Goal: Transaction & Acquisition: Obtain resource

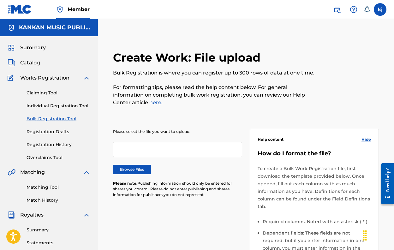
click at [55, 94] on link "Claiming Tool" at bounding box center [59, 93] width 64 height 7
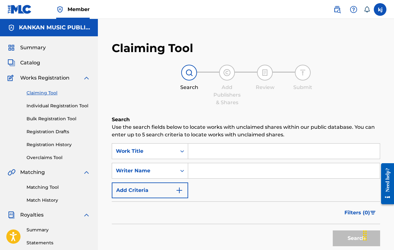
click at [52, 106] on link "Individual Registration Tool" at bounding box center [59, 106] width 64 height 7
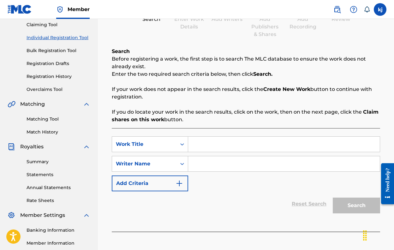
scroll to position [68, 0]
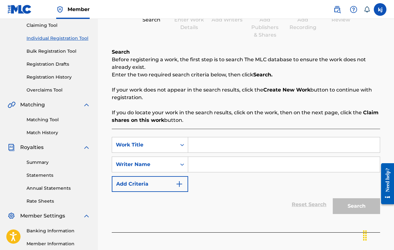
click at [61, 66] on link "Registration Drafts" at bounding box center [59, 64] width 64 height 7
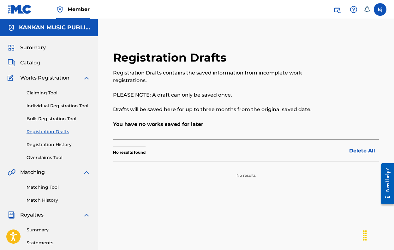
click at [49, 90] on link "Claiming Tool" at bounding box center [59, 93] width 64 height 7
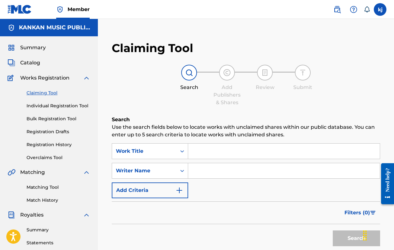
click at [197, 150] on input "Search Form" at bounding box center [283, 151] width 191 height 15
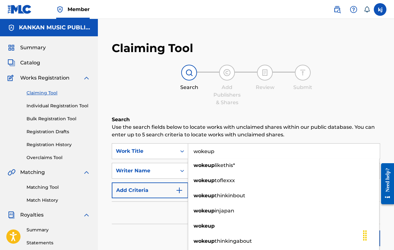
type input "wokeup"
click at [159, 233] on div "Search" at bounding box center [246, 236] width 268 height 25
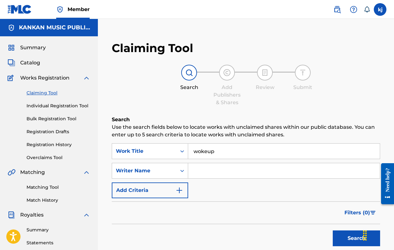
click at [215, 165] on input "Search Form" at bounding box center [283, 170] width 191 height 15
click at [356, 238] on button "Search" at bounding box center [356, 238] width 47 height 16
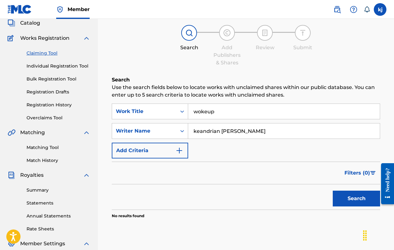
scroll to position [53, 0]
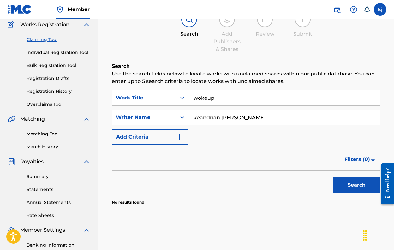
click at [358, 186] on button "Search" at bounding box center [356, 185] width 47 height 16
click at [238, 117] on input "keandrian jones" at bounding box center [283, 117] width 191 height 15
click at [240, 117] on input "keandrian jones" at bounding box center [283, 117] width 191 height 15
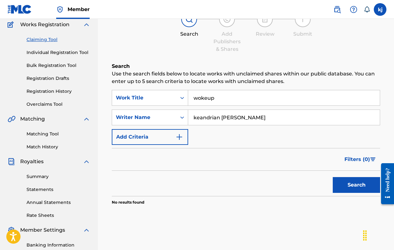
click at [203, 97] on input "wokeup" at bounding box center [283, 97] width 191 height 15
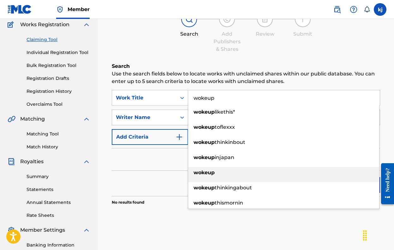
click at [205, 172] on strong "wokeup" at bounding box center [203, 172] width 21 height 6
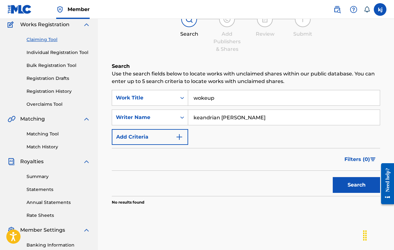
click at [346, 189] on button "Search" at bounding box center [356, 185] width 47 height 16
click at [239, 119] on input "keandrian jones" at bounding box center [283, 117] width 191 height 15
type input "kankan"
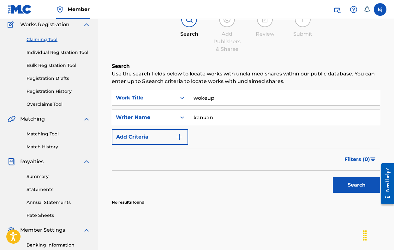
click at [345, 186] on button "Search" at bounding box center [356, 185] width 47 height 16
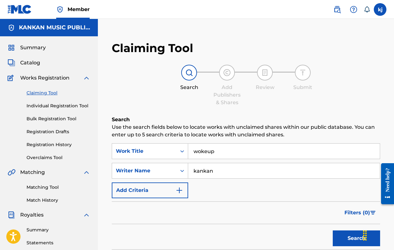
scroll to position [0, 0]
click at [78, 105] on link "Individual Registration Tool" at bounding box center [59, 106] width 64 height 7
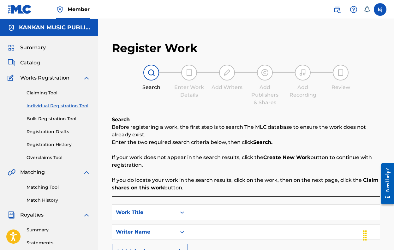
click at [35, 61] on span "Catalog" at bounding box center [30, 63] width 20 height 8
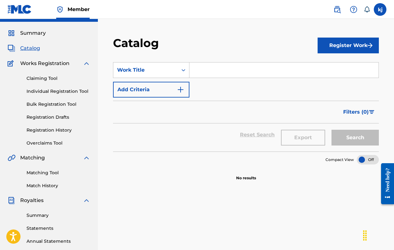
scroll to position [0, 0]
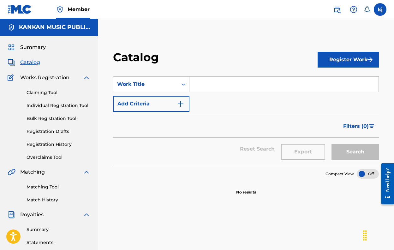
click at [350, 57] on button "Register Work" at bounding box center [347, 60] width 61 height 16
click at [337, 77] on link "Individual" at bounding box center [347, 80] width 61 height 15
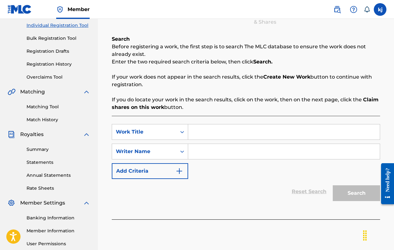
scroll to position [86, 0]
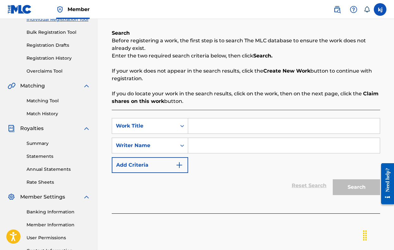
click at [239, 127] on input "Search Form" at bounding box center [283, 125] width 191 height 15
type input "woke"
drag, startPoint x: 239, startPoint y: 127, endPoint x: 232, endPoint y: 152, distance: 27.0
click at [232, 152] on input "Search Form" at bounding box center [283, 145] width 191 height 15
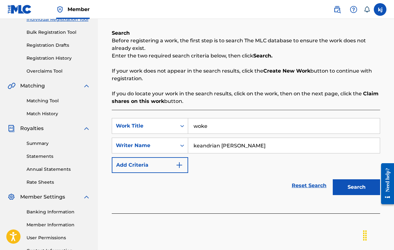
type input "keandrian jones"
click at [356, 187] on button "Search" at bounding box center [356, 187] width 47 height 16
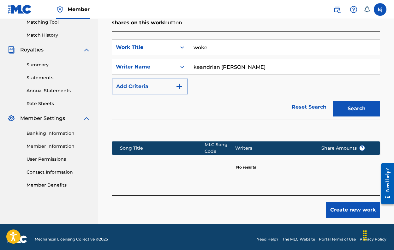
scroll to position [168, 0]
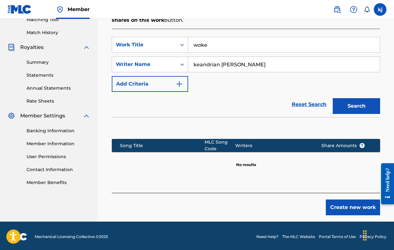
click at [221, 44] on input "woke" at bounding box center [283, 44] width 191 height 15
type input "wokeup"
click at [356, 106] on button "Search" at bounding box center [356, 106] width 47 height 16
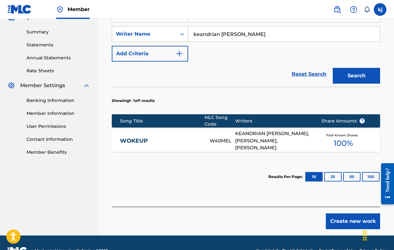
scroll to position [200, 0]
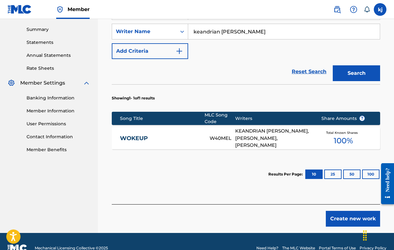
click at [218, 139] on div "W40MEL" at bounding box center [222, 138] width 26 height 7
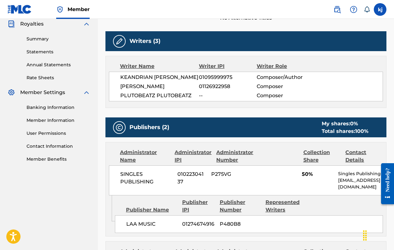
scroll to position [193, 0]
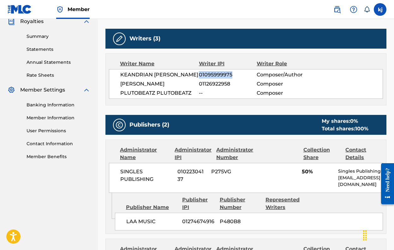
drag, startPoint x: 199, startPoint y: 73, endPoint x: 233, endPoint y: 74, distance: 34.1
click at [233, 74] on span "01095999975" at bounding box center [228, 75] width 58 height 8
copy span "01095999975"
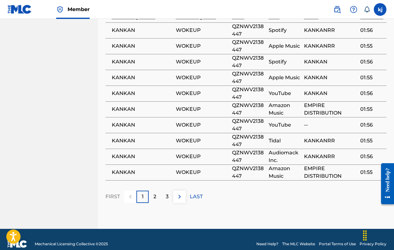
click at [181, 191] on button at bounding box center [179, 197] width 12 height 12
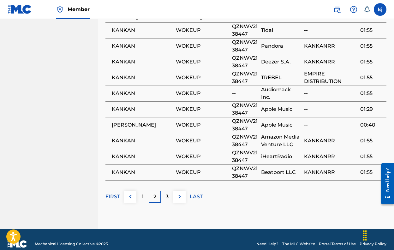
click at [193, 193] on p "LAST" at bounding box center [196, 197] width 13 height 8
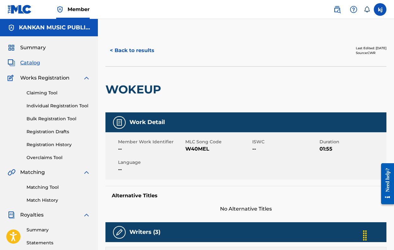
scroll to position [0, 0]
click at [54, 94] on link "Claiming Tool" at bounding box center [59, 93] width 64 height 7
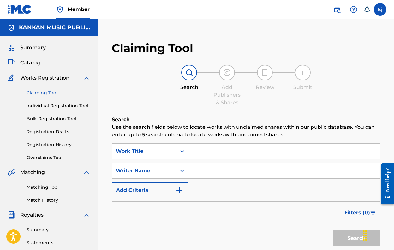
click at [161, 190] on button "Add Criteria" at bounding box center [150, 190] width 76 height 16
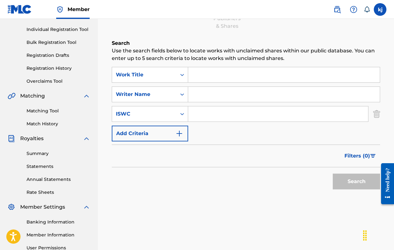
scroll to position [77, 0]
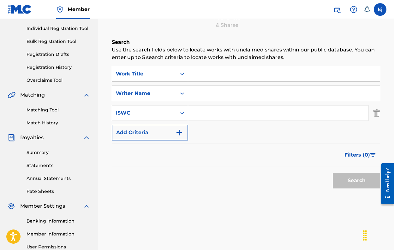
click at [215, 115] on input "Search Form" at bounding box center [278, 112] width 180 height 15
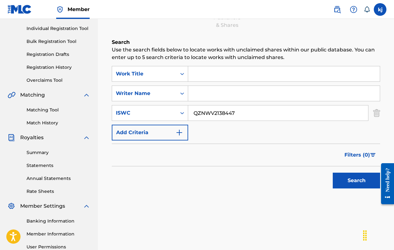
type input "QZNWV2138447"
click at [210, 94] on input "Search Form" at bounding box center [283, 93] width 191 height 15
type input "[PERSON_NAME]"
click at [208, 69] on input "Search Form" at bounding box center [283, 73] width 191 height 15
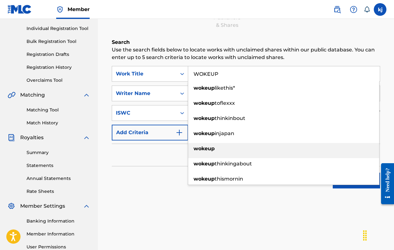
click at [200, 149] on strong "wokeup" at bounding box center [203, 148] width 21 height 6
type input "wokeup"
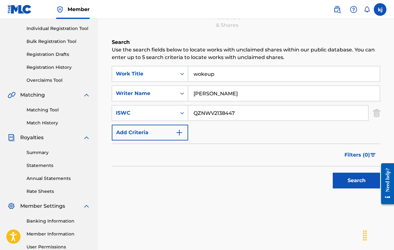
click at [341, 178] on button "Search" at bounding box center [356, 181] width 47 height 16
click at [336, 178] on button "Search" at bounding box center [356, 181] width 47 height 16
click at [154, 129] on button "Add Criteria" at bounding box center [150, 133] width 76 height 16
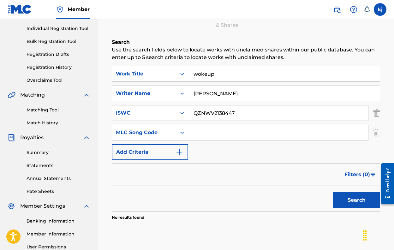
click at [209, 131] on input "Search Form" at bounding box center [278, 132] width 180 height 15
paste input "W40MEL"
type input "W40MEL"
click at [340, 197] on button "Search" at bounding box center [356, 200] width 47 height 16
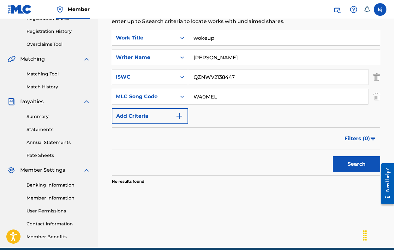
scroll to position [114, 0]
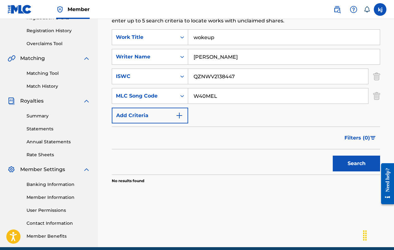
click at [248, 75] on input "QZNWV2138447" at bounding box center [278, 76] width 180 height 15
click at [179, 97] on div "Search Form" at bounding box center [181, 95] width 11 height 11
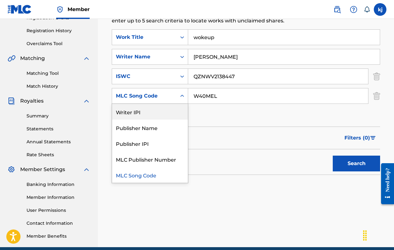
click at [135, 115] on div "Writer IPI" at bounding box center [150, 112] width 76 height 16
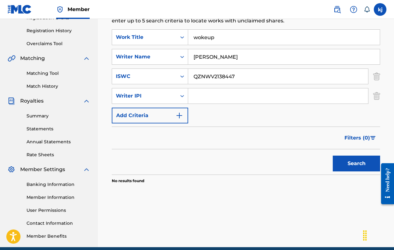
click at [199, 97] on input "Search Form" at bounding box center [278, 95] width 180 height 15
paste input "01095999975"
type input "01095999975"
click at [347, 161] on button "Search" at bounding box center [356, 164] width 47 height 16
click at [226, 58] on input "[PERSON_NAME]" at bounding box center [283, 56] width 191 height 15
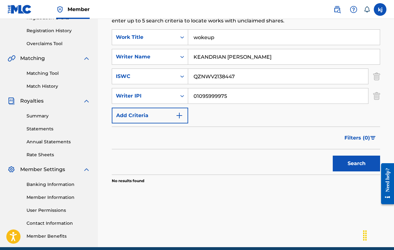
type input "KEANDRIAN QYNZEL JONES"
click at [356, 163] on button "Search" at bounding box center [356, 164] width 47 height 16
click at [377, 79] on img "Search Form" at bounding box center [376, 76] width 7 height 16
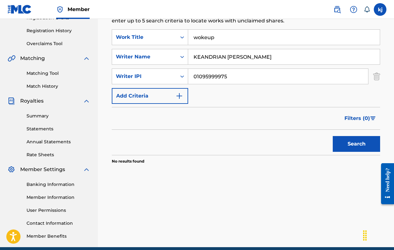
click at [364, 140] on button "Search" at bounding box center [356, 144] width 47 height 16
click at [282, 59] on input "KEANDRIAN QYNZEL JONES" at bounding box center [283, 56] width 191 height 15
click at [357, 138] on button "Search" at bounding box center [356, 144] width 47 height 16
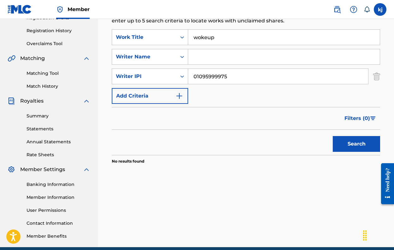
click at [247, 53] on input "Search Form" at bounding box center [283, 56] width 191 height 15
type input "KANKAN"
click at [356, 144] on button "Search" at bounding box center [356, 144] width 47 height 16
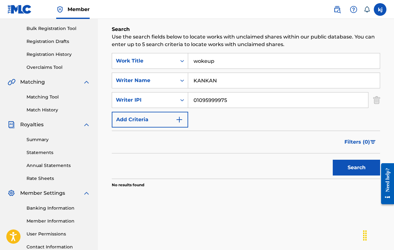
scroll to position [79, 0]
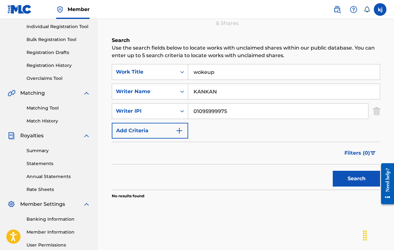
click at [230, 72] on input "wokeup" at bounding box center [283, 71] width 191 height 15
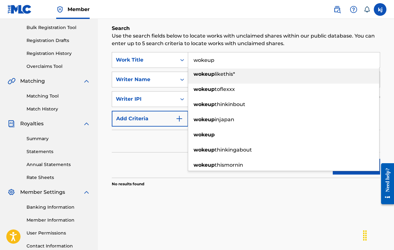
scroll to position [96, 0]
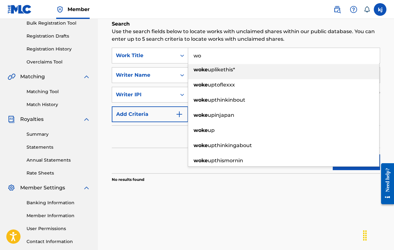
type input "w"
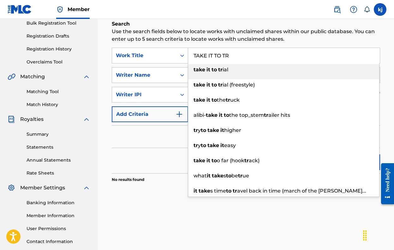
click at [231, 73] on div "take it to tr ial" at bounding box center [283, 69] width 191 height 11
type input "take it to trial"
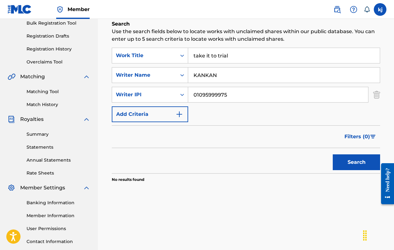
click at [254, 77] on input "KANKAN" at bounding box center [283, 75] width 191 height 15
type input "[PERSON_NAME]"
click at [265, 96] on input "01095999975" at bounding box center [278, 94] width 180 height 15
click at [356, 164] on button "Search" at bounding box center [356, 162] width 47 height 16
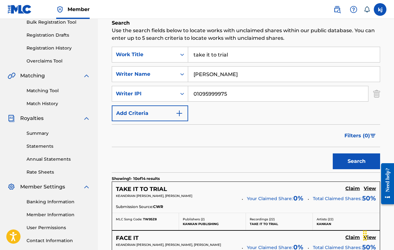
scroll to position [96, 0]
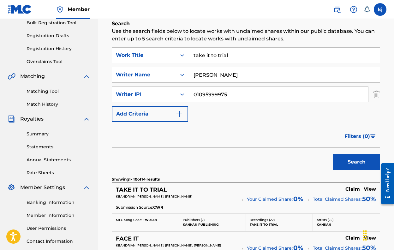
click at [275, 58] on input "take it to trial" at bounding box center [283, 55] width 191 height 15
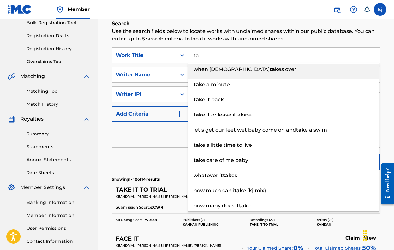
type input "t"
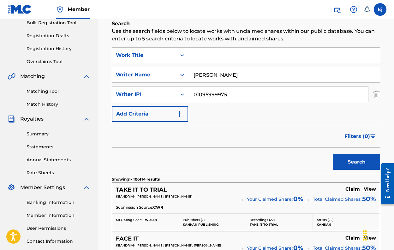
click at [356, 162] on button "Search" at bounding box center [356, 162] width 47 height 16
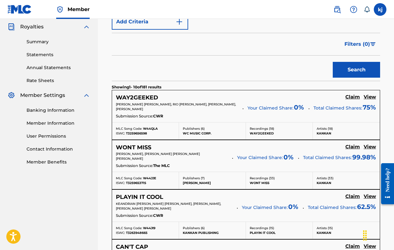
scroll to position [189, 0]
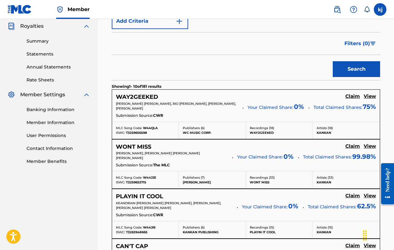
click at [351, 96] on h5 "Claim" at bounding box center [352, 96] width 15 height 6
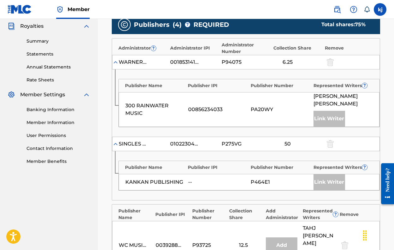
click at [327, 118] on div "Link Writer" at bounding box center [329, 119] width 32 height 16
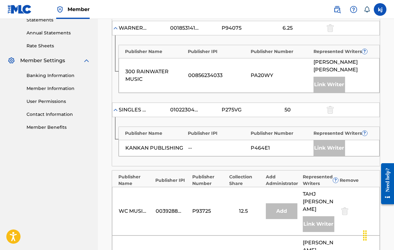
scroll to position [222, 0]
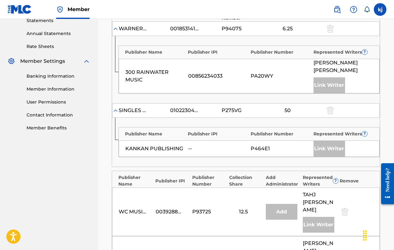
click at [116, 110] on img at bounding box center [115, 110] width 6 height 6
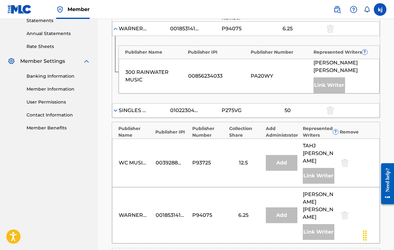
click at [116, 110] on img at bounding box center [115, 110] width 6 height 6
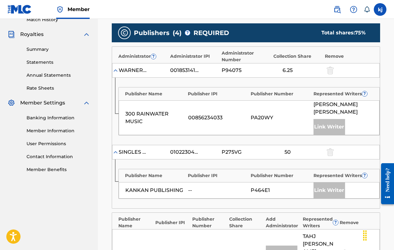
scroll to position [174, 0]
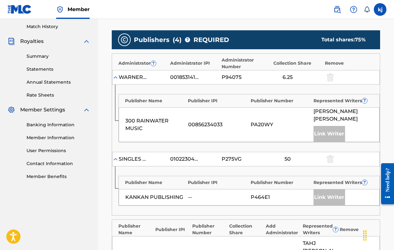
click at [115, 78] on img at bounding box center [115, 77] width 6 height 6
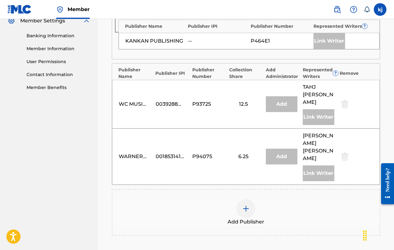
scroll to position [263, 0]
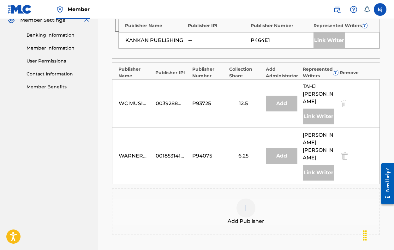
click at [154, 144] on div "WARNER-TAMERLANE PUBLISHING CORP. 00185314175 P94075 6.25 Add KHALEEL KENYATTE …" at bounding box center [246, 156] width 268 height 56
click at [314, 165] on div "Link Writer" at bounding box center [319, 173] width 32 height 16
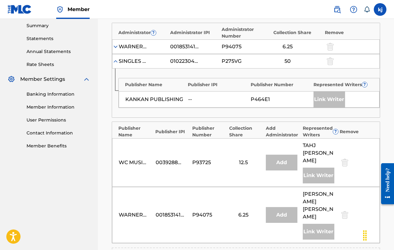
scroll to position [204, 0]
click at [136, 60] on div "SINGLES PUBLISHING" at bounding box center [133, 61] width 28 height 8
click at [323, 98] on div "Link Writer" at bounding box center [329, 99] width 32 height 16
click at [354, 101] on div "Link Writer" at bounding box center [343, 99] width 60 height 16
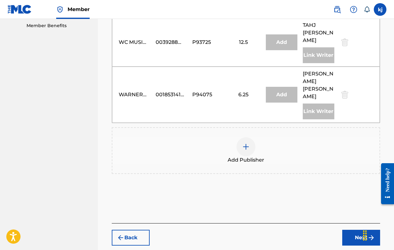
scroll to position [324, 0]
click at [244, 143] on img at bounding box center [246, 147] width 8 height 8
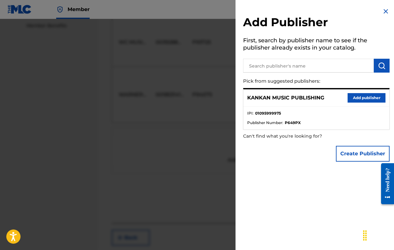
click at [368, 96] on button "Add publisher" at bounding box center [366, 97] width 38 height 9
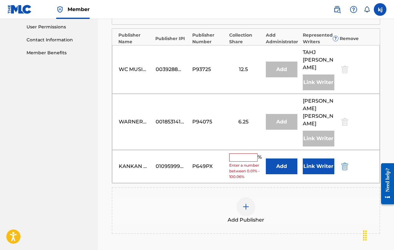
scroll to position [297, 0]
click at [322, 158] on button "Link Writer" at bounding box center [319, 166] width 32 height 16
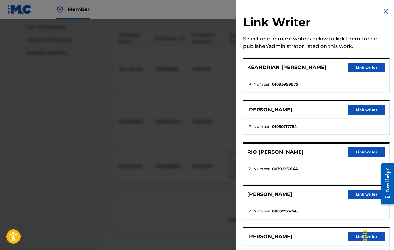
click at [356, 68] on button "Link writer" at bounding box center [366, 67] width 38 height 9
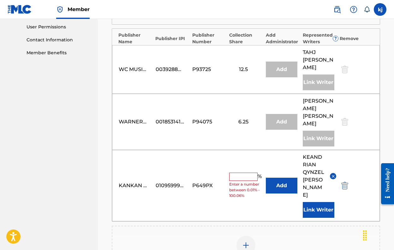
click at [250, 173] on input "text" at bounding box center [243, 177] width 28 height 8
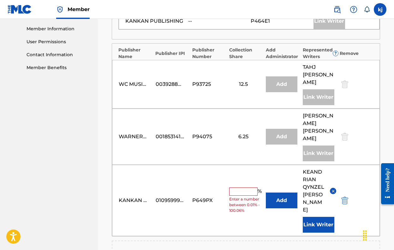
scroll to position [283, 0]
click at [276, 192] on button "Add" at bounding box center [282, 200] width 32 height 16
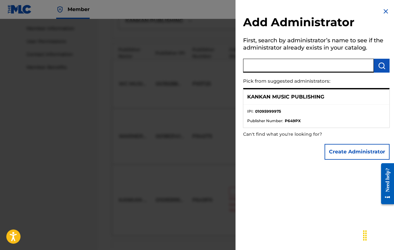
click at [288, 68] on input "text" at bounding box center [308, 66] width 131 height 14
type input "SINGLES"
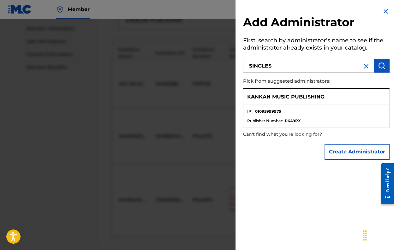
click at [375, 67] on button "submit" at bounding box center [382, 66] width 16 height 14
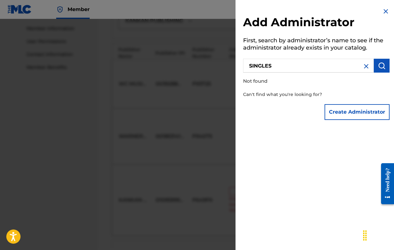
click at [384, 12] on img at bounding box center [386, 12] width 8 height 8
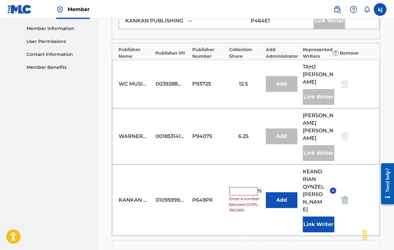
click at [178, 196] on div "01095999975" at bounding box center [170, 200] width 28 height 8
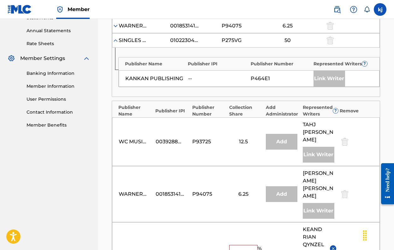
scroll to position [218, 0]
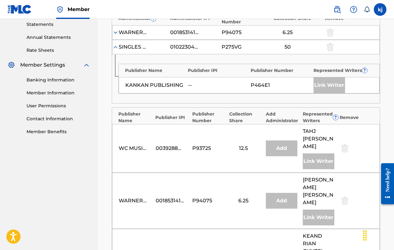
click at [380, 10] on label at bounding box center [380, 9] width 13 height 13
click at [380, 9] on input "kj keandrian jones wkca2020@gmail.com Notification Preferences Profile Log out" at bounding box center [380, 9] width 0 height 0
click at [260, 11] on nav "Member kj kj keandrian jones wkca2020@gmail.com Notification Preferences Profil…" at bounding box center [197, 9] width 394 height 19
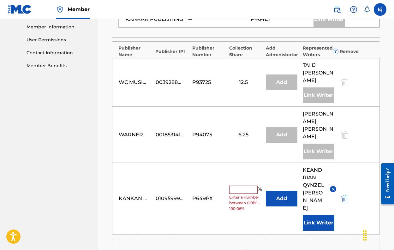
scroll to position [290, 0]
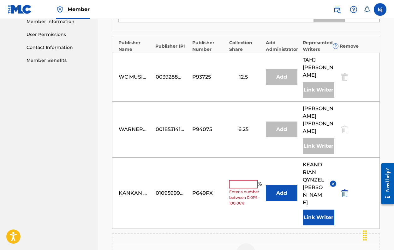
click at [184, 189] on div "01095999975" at bounding box center [170, 193] width 28 height 8
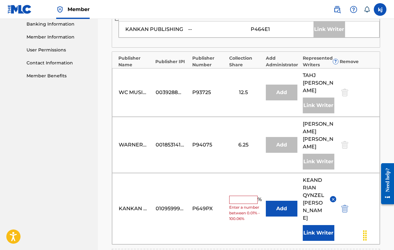
scroll to position [275, 0]
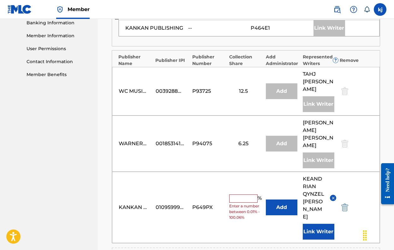
click at [235, 194] on input "text" at bounding box center [243, 198] width 28 height 8
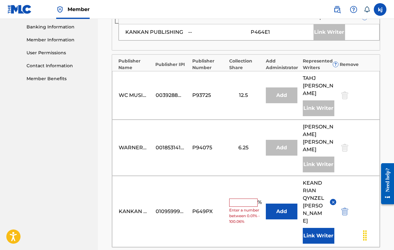
scroll to position [271, 0]
click at [219, 176] on div "KANKAN MUSIC PUBLISHING 01095999975 P649PX % Enter a number between 0.01% - 100…" at bounding box center [246, 211] width 268 height 71
click at [244, 198] on input "text" at bounding box center [243, 202] width 28 height 8
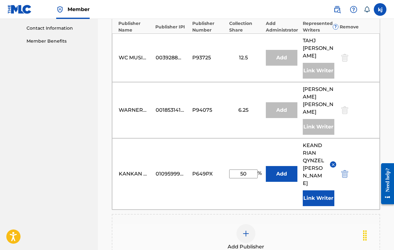
scroll to position [314, 0]
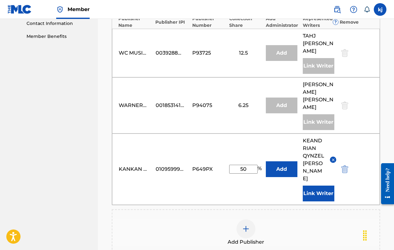
click at [276, 165] on div "KANKAN MUSIC PUBLISHING 01095999975 P649PX 50 % Add KEANDRIAN QYNZEL JONES Link…" at bounding box center [246, 168] width 268 height 71
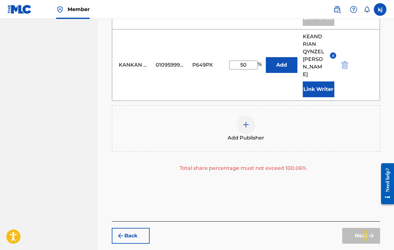
scroll to position [417, 0]
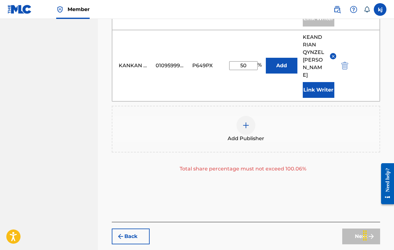
click at [310, 82] on button "Link Writer" at bounding box center [319, 90] width 32 height 16
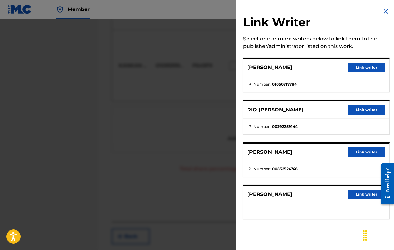
click at [387, 8] on img at bounding box center [386, 12] width 8 height 8
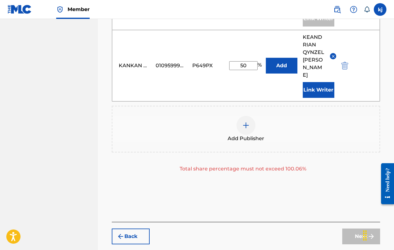
scroll to position [407, 0]
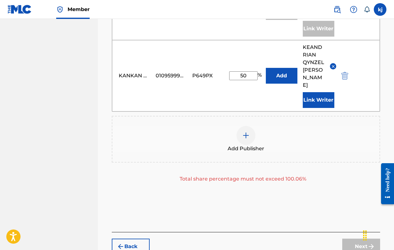
click at [363, 239] on div "Next" at bounding box center [361, 247] width 38 height 16
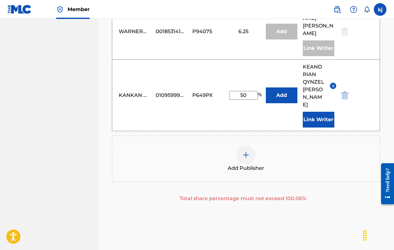
scroll to position [377, 0]
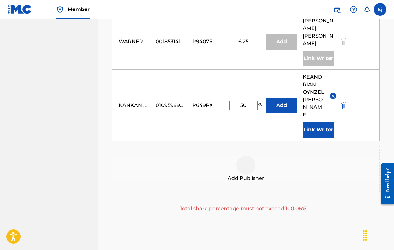
click at [247, 101] on input "50" at bounding box center [243, 105] width 28 height 9
type input "5"
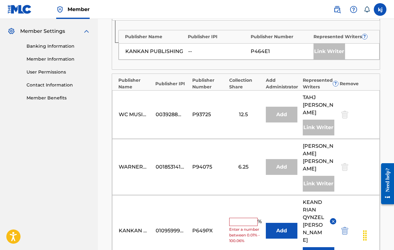
scroll to position [252, 0]
type input "8"
click at [288, 223] on button "Add" at bounding box center [282, 231] width 32 height 16
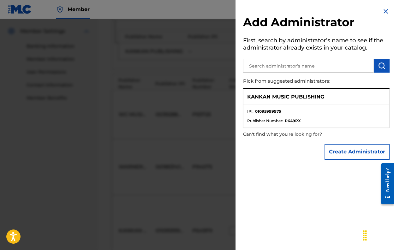
click at [297, 103] on div "KANKAN MUSIC PUBLISHING" at bounding box center [316, 96] width 146 height 15
click at [301, 93] on p "KANKAN MUSIC PUBLISHING" at bounding box center [285, 97] width 77 height 8
click at [305, 115] on li "IPI : 01095999975" at bounding box center [316, 113] width 138 height 9
click at [382, 12] on img at bounding box center [386, 12] width 8 height 8
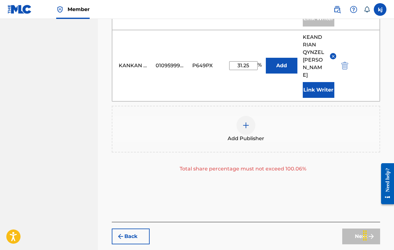
click at [356, 228] on div "Next" at bounding box center [361, 236] width 38 height 16
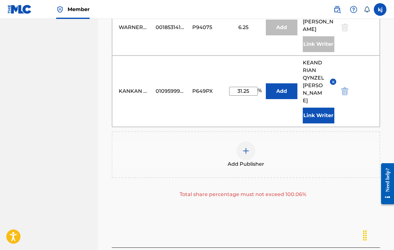
scroll to position [391, 0]
click at [250, 87] on input "31.25" at bounding box center [243, 91] width 28 height 9
type input "3"
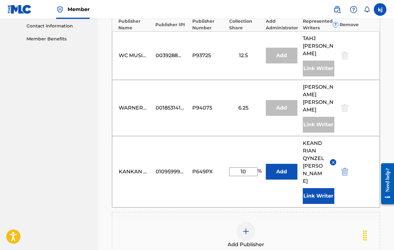
scroll to position [319, 0]
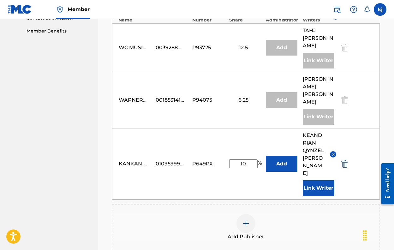
type input "1"
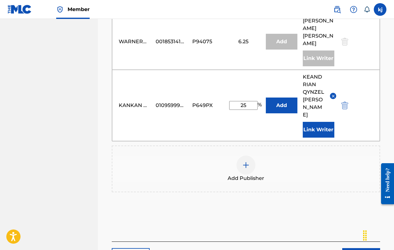
scroll to position [383, 0]
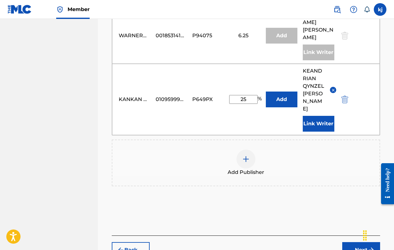
type input "25"
click at [347, 242] on button "Next" at bounding box center [361, 250] width 38 height 16
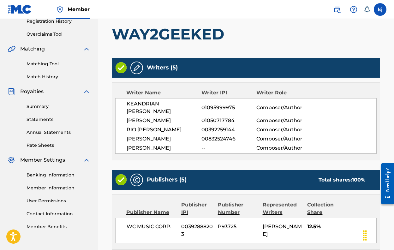
scroll to position [105, 0]
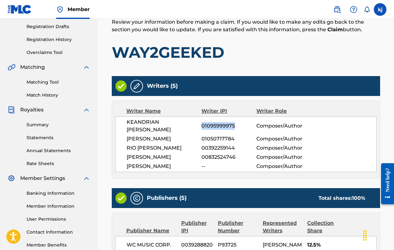
drag, startPoint x: 202, startPoint y: 122, endPoint x: 233, endPoint y: 122, distance: 30.9
click at [233, 122] on span "01095999975" at bounding box center [228, 126] width 55 height 8
copy span "01095999975"
click at [377, 42] on div "Review Review your information before making a claim. If you would like to make…" at bounding box center [246, 41] width 268 height 61
click at [381, 10] on label at bounding box center [380, 9] width 13 height 13
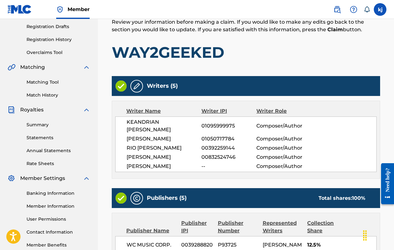
click at [380, 9] on input "kj keandrian jones wkca2020@gmail.com Notification Preferences Profile Log out" at bounding box center [380, 9] width 0 height 0
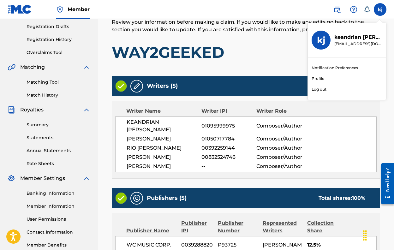
click at [271, 68] on div "Review Review your information before making a claim. If you would like to make…" at bounding box center [246, 41] width 268 height 61
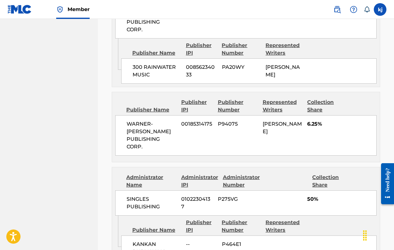
scroll to position [533, 0]
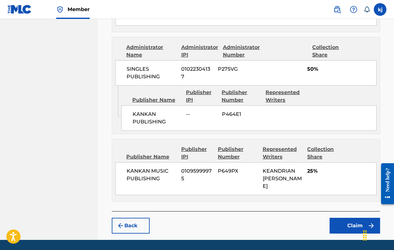
click at [355, 227] on button "Claim" at bounding box center [354, 226] width 50 height 16
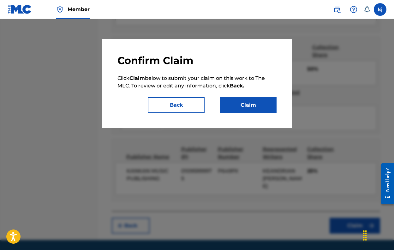
click at [265, 109] on button "Claim" at bounding box center [248, 105] width 57 height 16
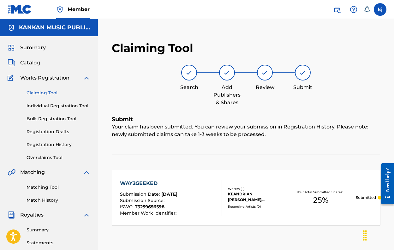
scroll to position [0, 0]
click at [40, 143] on link "Registration History" at bounding box center [59, 144] width 64 height 7
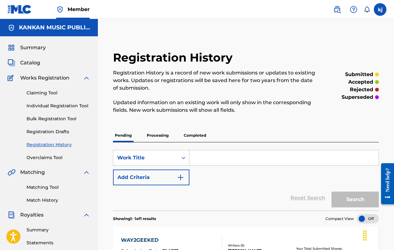
click at [53, 95] on link "Claiming Tool" at bounding box center [59, 93] width 64 height 7
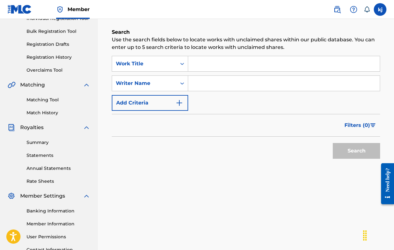
scroll to position [86, 0]
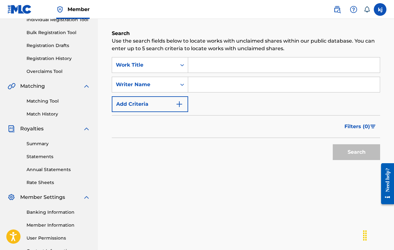
click at [196, 84] on input "Search Form" at bounding box center [283, 84] width 191 height 15
paste input "01095999975"
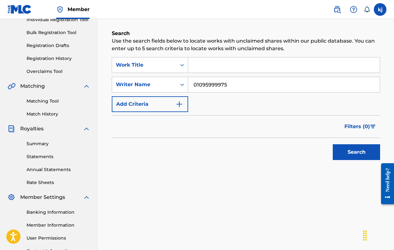
click at [356, 152] on button "Search" at bounding box center [356, 152] width 47 height 16
type input "0"
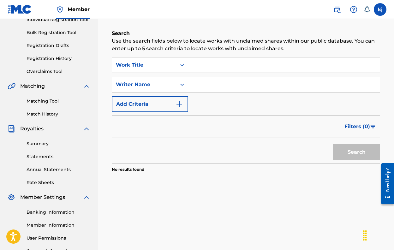
click at [181, 103] on img "Search Form" at bounding box center [179, 104] width 8 height 8
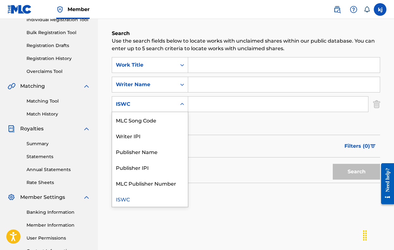
click at [180, 100] on div "Search Form" at bounding box center [181, 103] width 11 height 11
click at [160, 134] on div "Writer IPI" at bounding box center [150, 136] width 76 height 16
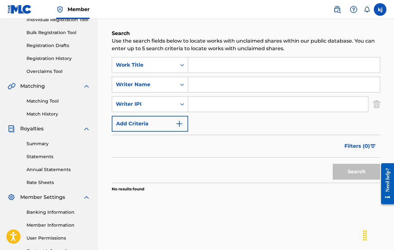
click at [202, 102] on input "Search Form" at bounding box center [278, 104] width 180 height 15
paste input "01095999975"
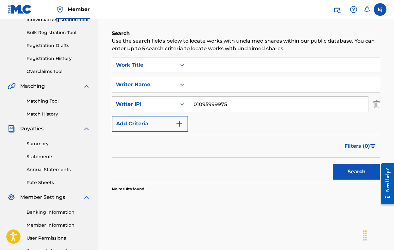
type input "01095999975"
click at [356, 172] on button "Search" at bounding box center [356, 172] width 47 height 16
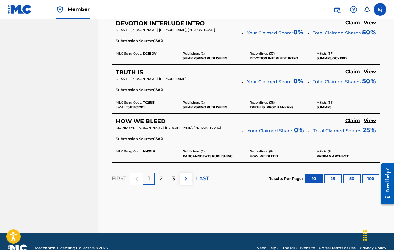
scroll to position [607, 0]
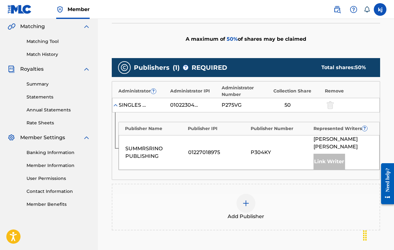
scroll to position [167, 0]
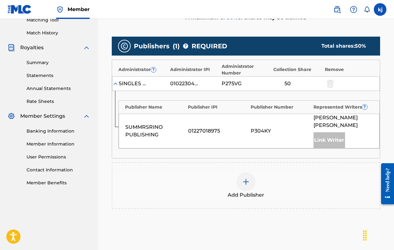
click at [241, 182] on div at bounding box center [245, 181] width 19 height 19
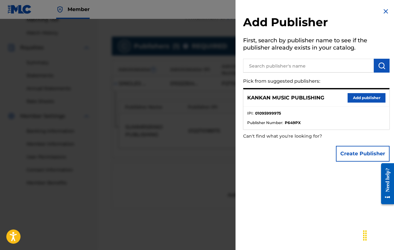
click at [309, 104] on div "KANKAN MUSIC PUBLISHING Add publisher" at bounding box center [316, 97] width 146 height 17
click at [354, 99] on button "Add publisher" at bounding box center [366, 97] width 38 height 9
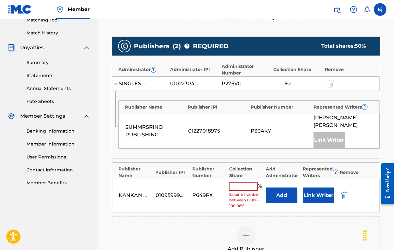
click at [234, 185] on input "text" at bounding box center [243, 186] width 28 height 8
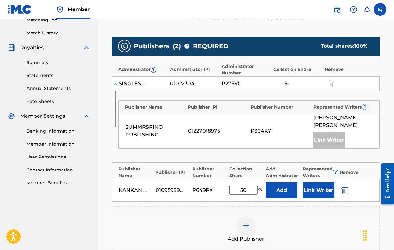
type input "50"
click at [211, 214] on div "Add Publisher" at bounding box center [246, 229] width 268 height 47
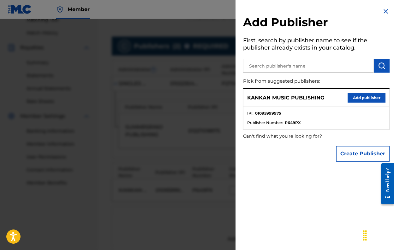
click at [204, 212] on div at bounding box center [197, 144] width 394 height 250
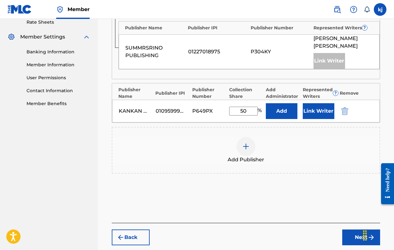
scroll to position [247, 0]
click at [313, 106] on button "Link Writer" at bounding box center [319, 111] width 32 height 16
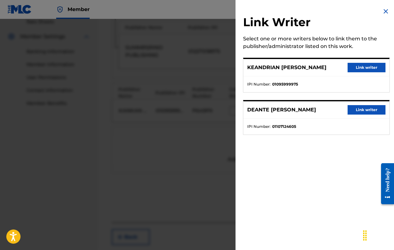
click at [357, 69] on button "Link writer" at bounding box center [366, 67] width 38 height 9
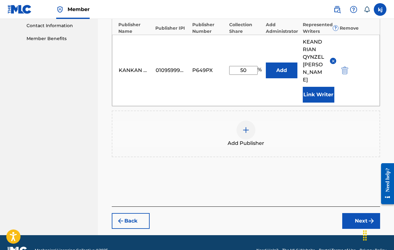
click at [361, 213] on button "Next" at bounding box center [361, 221] width 38 height 16
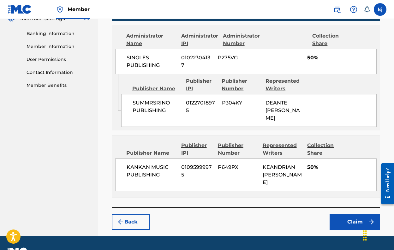
click at [361, 214] on button "Claim" at bounding box center [354, 222] width 50 height 16
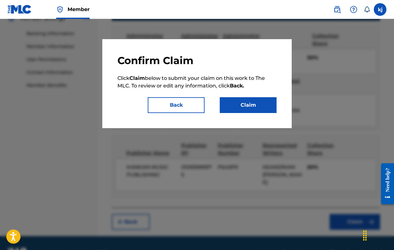
click at [257, 107] on button "Claim" at bounding box center [248, 105] width 57 height 16
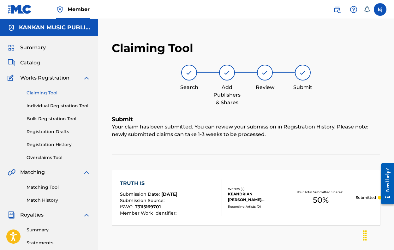
scroll to position [0, 0]
click at [56, 93] on link "Claiming Tool" at bounding box center [59, 93] width 64 height 7
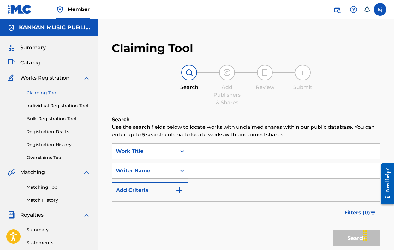
click at [180, 170] on div "Writer Name" at bounding box center [150, 171] width 76 height 16
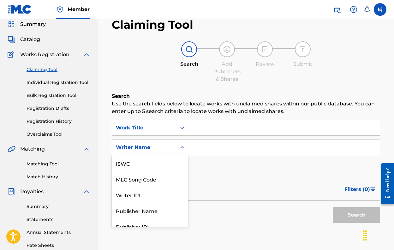
scroll to position [16, 0]
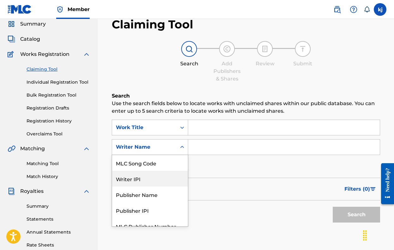
click at [170, 175] on div "Writer IPI" at bounding box center [150, 179] width 76 height 16
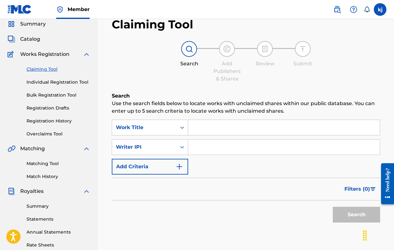
click at [208, 150] on input "Search Form" at bounding box center [283, 146] width 191 height 15
paste input "01095999975"
type input "01095999975"
click at [356, 215] on button "Search" at bounding box center [356, 215] width 47 height 16
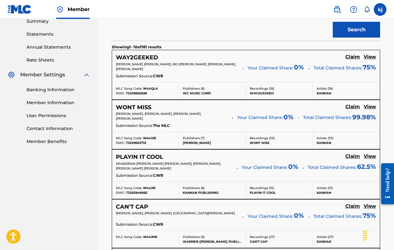
scroll to position [218, 0]
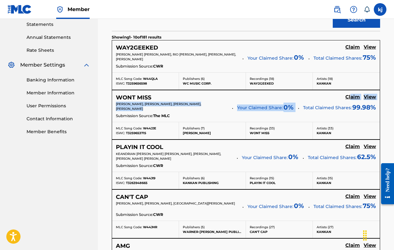
drag, startPoint x: 351, startPoint y: 95, endPoint x: 349, endPoint y: 103, distance: 8.1
click at [349, 103] on div "WONT MISS Claim View BRYCE SHELTON, KHALEEL KENYATTE GRIFFIN, ANDREA DE BERNARD…" at bounding box center [246, 106] width 268 height 32
click at [369, 98] on h5 "View" at bounding box center [369, 97] width 12 height 6
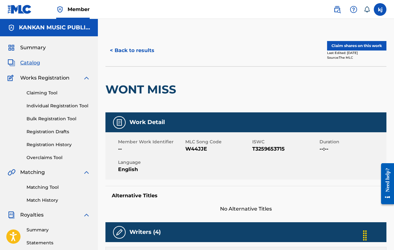
click at [141, 51] on button "< Back to results" at bounding box center [131, 51] width 53 height 16
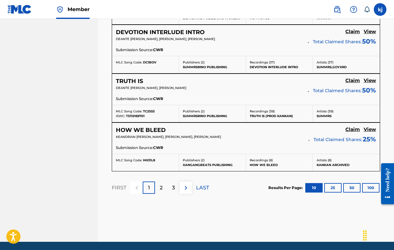
scroll to position [577, 0]
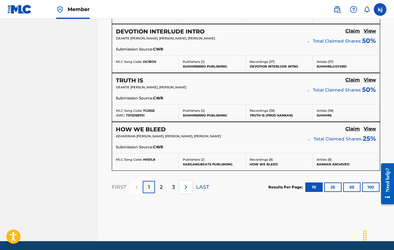
click at [186, 187] on img at bounding box center [186, 187] width 8 height 8
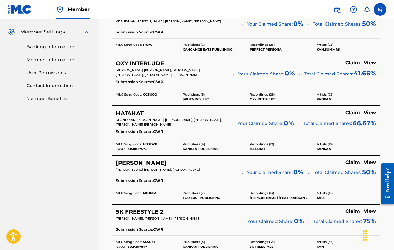
scroll to position [255, 0]
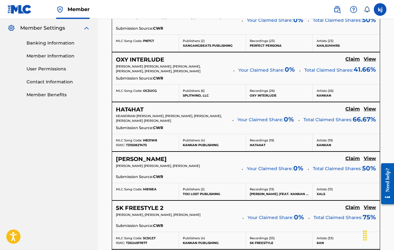
click at [353, 13] on h5 "Claim" at bounding box center [352, 10] width 15 height 6
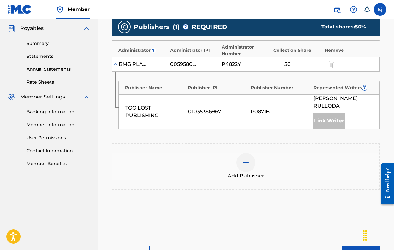
scroll to position [183, 0]
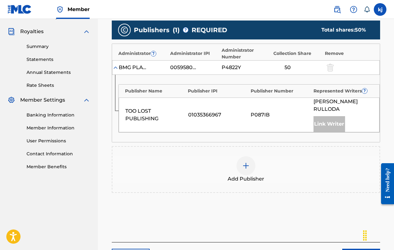
click at [248, 165] on img at bounding box center [246, 166] width 8 height 8
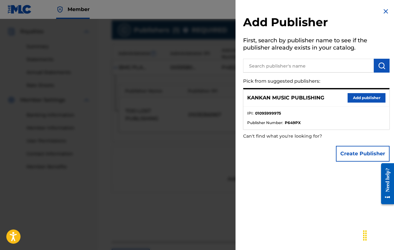
click at [360, 97] on button "Add publisher" at bounding box center [366, 97] width 38 height 9
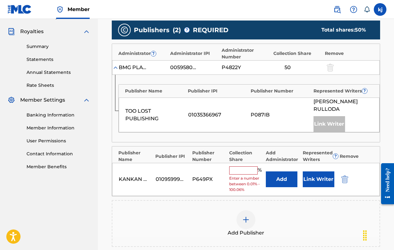
click at [250, 170] on input "text" at bounding box center [243, 170] width 28 height 8
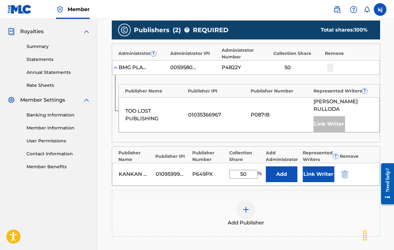
type input "50"
click at [287, 167] on button "Add" at bounding box center [282, 174] width 32 height 16
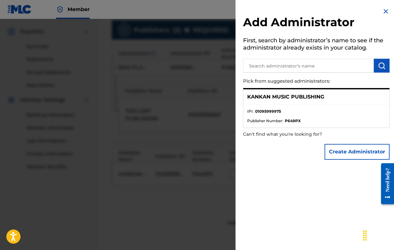
click at [287, 96] on p "KANKAN MUSIC PUBLISHING" at bounding box center [285, 97] width 77 height 8
click at [174, 211] on div at bounding box center [197, 144] width 394 height 250
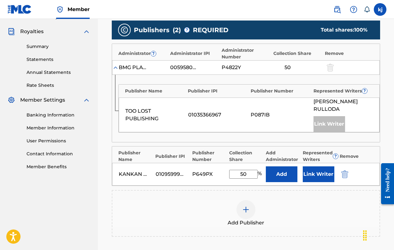
click at [306, 169] on button "Link Writer" at bounding box center [319, 174] width 32 height 16
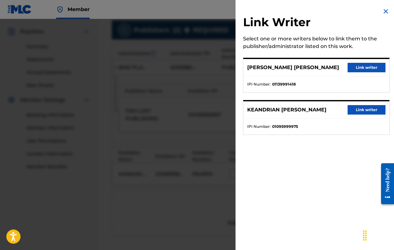
click at [362, 111] on button "Link writer" at bounding box center [366, 109] width 38 height 9
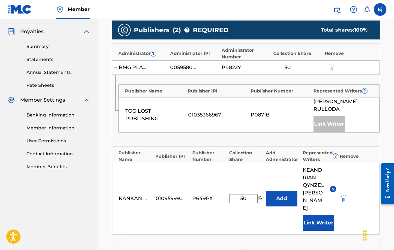
click at [325, 215] on button "Link Writer" at bounding box center [319, 223] width 32 height 16
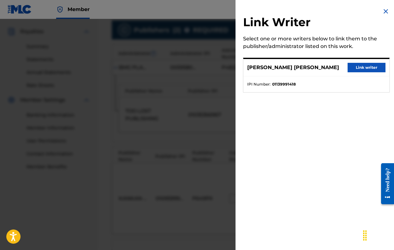
click at [223, 141] on div at bounding box center [197, 144] width 394 height 250
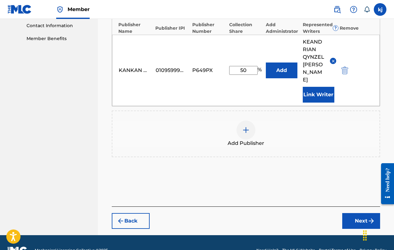
click at [361, 235] on footer "Mechanical Licensing Collective © 2025 Need Help? The MLC Website Portal Terms …" at bounding box center [197, 250] width 394 height 30
click at [360, 213] on button "Next" at bounding box center [361, 221] width 38 height 16
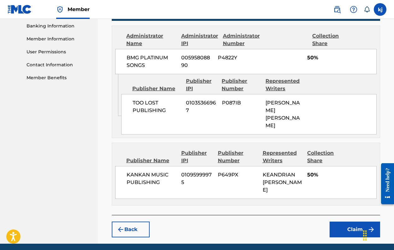
click at [360, 221] on button "Claim" at bounding box center [354, 229] width 50 height 16
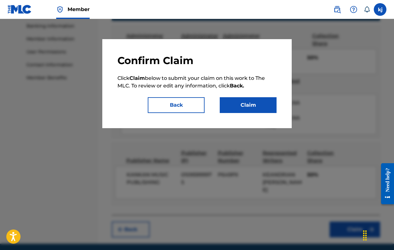
click at [259, 109] on button "Claim" at bounding box center [248, 105] width 57 height 16
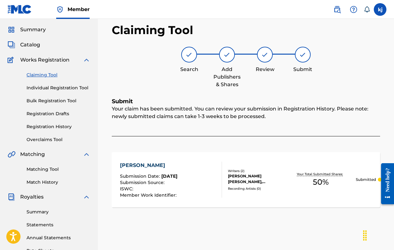
scroll to position [12, 0]
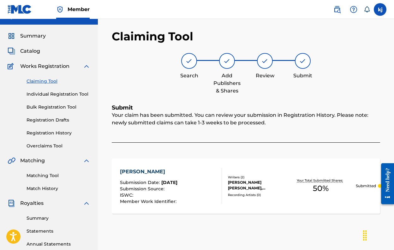
click at [47, 82] on link "Claiming Tool" at bounding box center [59, 81] width 64 height 7
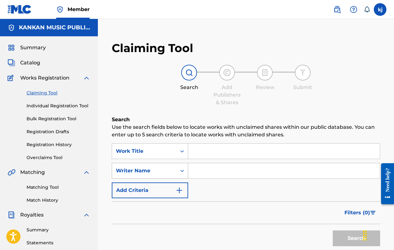
click at [165, 167] on div "Writer Name" at bounding box center [150, 171] width 76 height 16
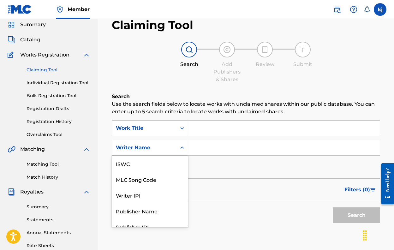
scroll to position [24, 0]
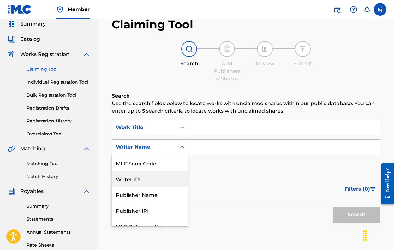
click at [161, 176] on div "Writer IPI" at bounding box center [150, 179] width 76 height 16
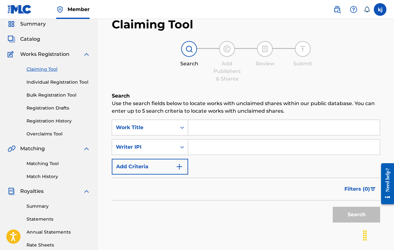
click at [198, 142] on input "Search Form" at bounding box center [283, 146] width 191 height 15
paste input "01095999975"
type input "01095999975"
click at [356, 215] on button "Search" at bounding box center [356, 215] width 47 height 16
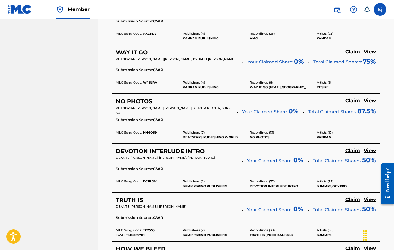
scroll to position [547, 0]
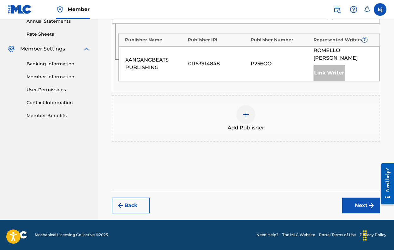
scroll to position [227, 0]
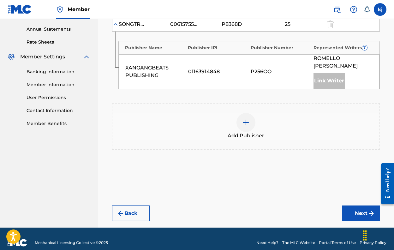
click at [249, 118] on div at bounding box center [245, 122] width 19 height 19
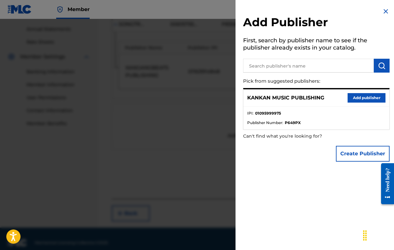
click at [360, 96] on button "Add publisher" at bounding box center [366, 97] width 38 height 9
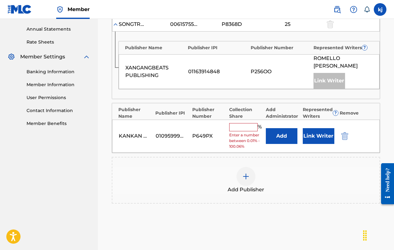
click at [246, 123] on input "text" at bounding box center [243, 127] width 28 height 8
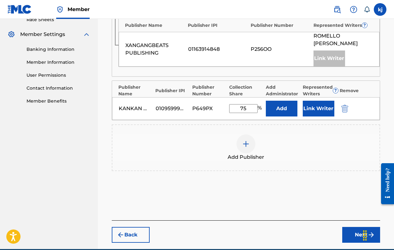
scroll to position [250, 0]
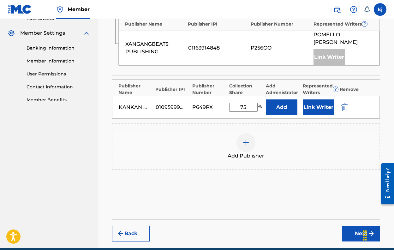
type input "75"
click at [351, 226] on button "Next" at bounding box center [361, 234] width 38 height 16
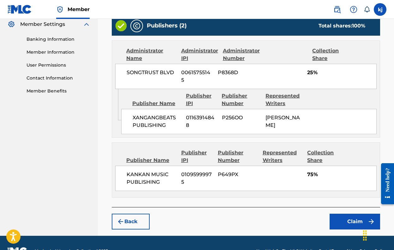
scroll to position [259, 0]
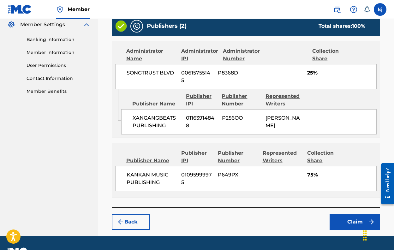
click at [351, 214] on button "Claim" at bounding box center [354, 222] width 50 height 16
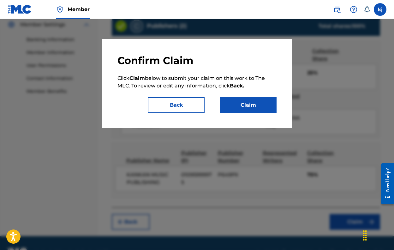
click at [177, 105] on button "Back" at bounding box center [176, 105] width 57 height 16
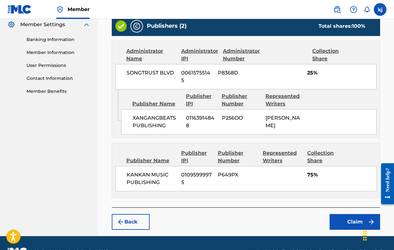
click at [136, 214] on button "Back" at bounding box center [131, 222] width 38 height 16
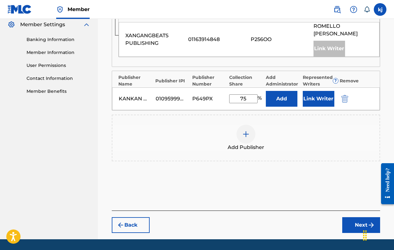
click at [310, 91] on button "Link Writer" at bounding box center [319, 99] width 32 height 16
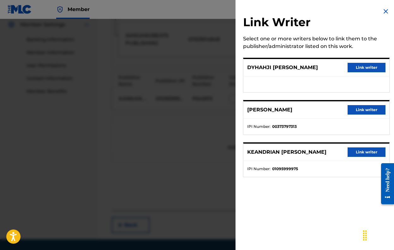
click at [362, 153] on button "Link writer" at bounding box center [366, 151] width 38 height 9
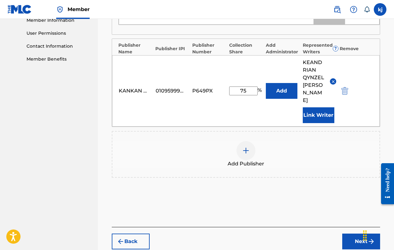
scroll to position [297, 0]
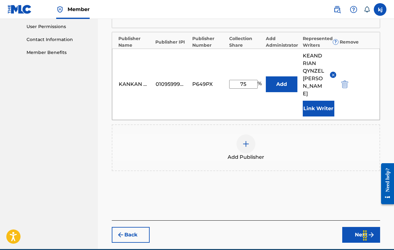
click at [366, 227] on button "Next" at bounding box center [361, 235] width 38 height 16
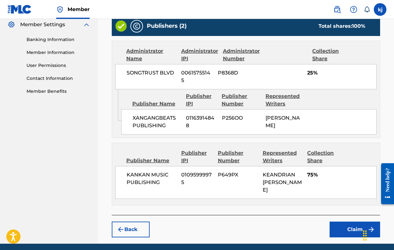
click at [348, 221] on button "Claim" at bounding box center [354, 229] width 50 height 16
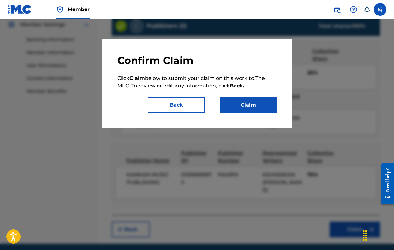
click at [263, 100] on button "Claim" at bounding box center [248, 105] width 57 height 16
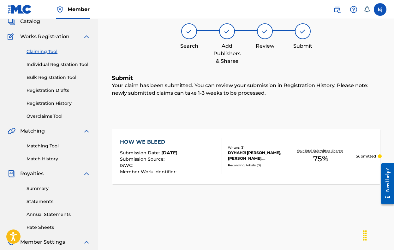
scroll to position [38, 0]
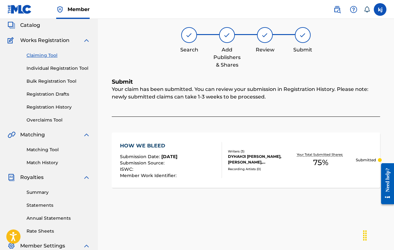
click at [43, 53] on link "Claiming Tool" at bounding box center [59, 55] width 64 height 7
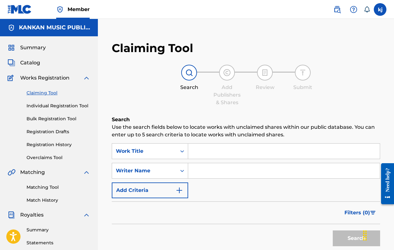
click at [200, 166] on input "Search Form" at bounding box center [283, 170] width 191 height 15
paste input "01095999975"
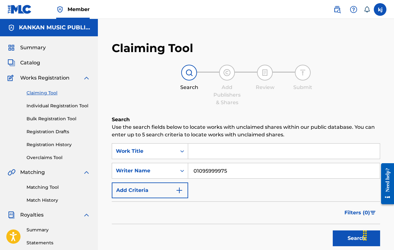
type input "01095999975"
click at [356, 238] on button "Search" at bounding box center [356, 238] width 47 height 16
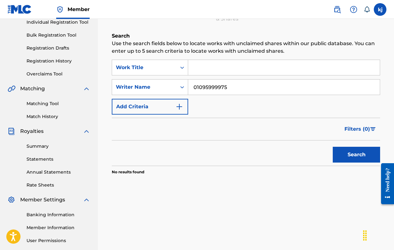
scroll to position [85, 0]
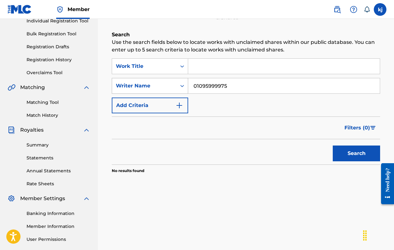
click at [182, 88] on icon "Search Form" at bounding box center [182, 86] width 6 height 6
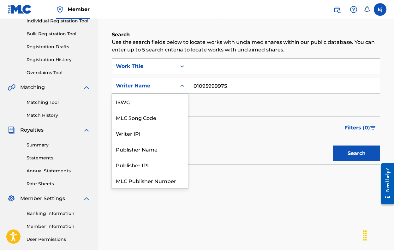
scroll to position [16, 0]
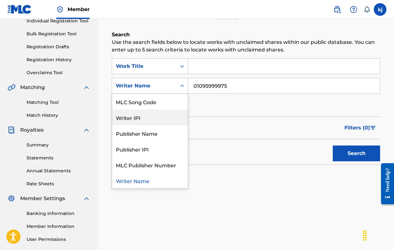
click at [180, 118] on div "Writer IPI" at bounding box center [150, 117] width 76 height 16
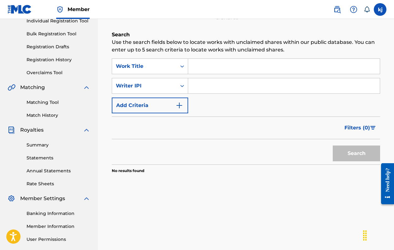
click at [211, 88] on input "Search Form" at bounding box center [283, 85] width 191 height 15
paste input "01095999975"
type input "01095999975"
click at [356, 153] on button "Search" at bounding box center [356, 153] width 47 height 16
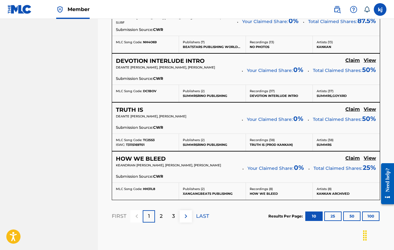
scroll to position [552, 0]
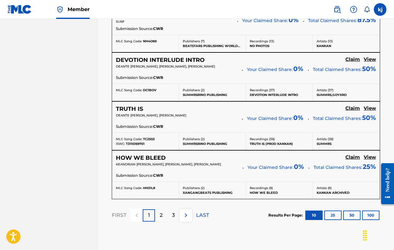
click at [182, 215] on img at bounding box center [186, 215] width 8 height 8
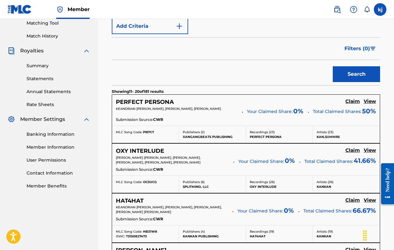
scroll to position [165, 0]
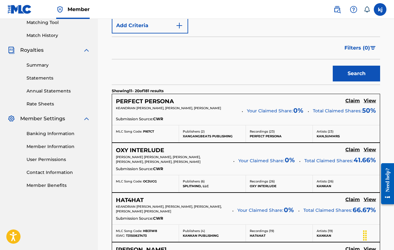
click at [355, 98] on h5 "Claim" at bounding box center [352, 101] width 15 height 6
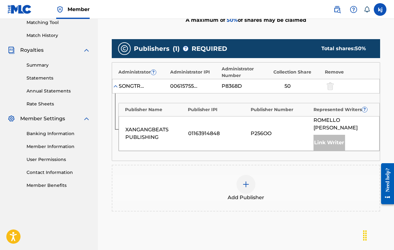
click at [246, 180] on img at bounding box center [246, 184] width 8 height 8
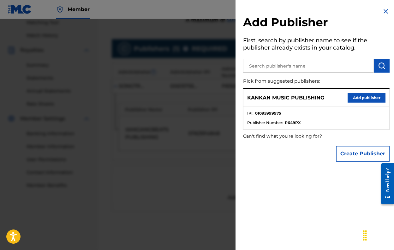
click at [358, 94] on button "Add publisher" at bounding box center [366, 97] width 38 height 9
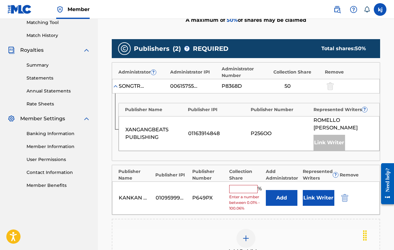
click at [242, 185] on input "text" at bounding box center [243, 189] width 28 height 8
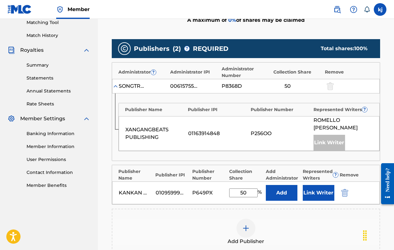
type input "50"
click at [320, 186] on button "Link Writer" at bounding box center [319, 193] width 32 height 16
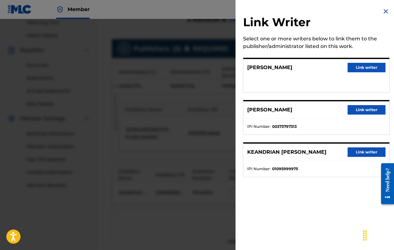
click at [353, 153] on button "Link writer" at bounding box center [366, 151] width 38 height 9
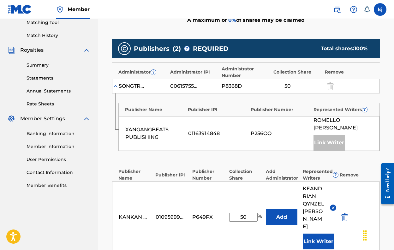
click at [315, 233] on button "Link Writer" at bounding box center [319, 241] width 32 height 16
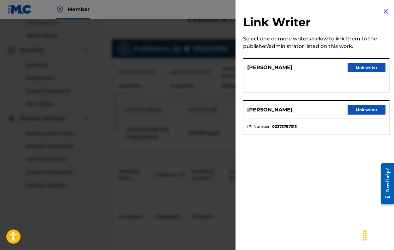
click at [384, 11] on img at bounding box center [386, 12] width 8 height 8
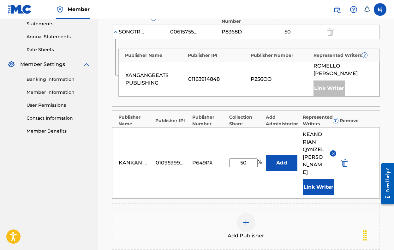
scroll to position [233, 0]
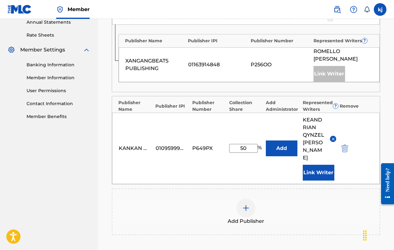
click at [290, 140] on button "Add" at bounding box center [282, 148] width 32 height 16
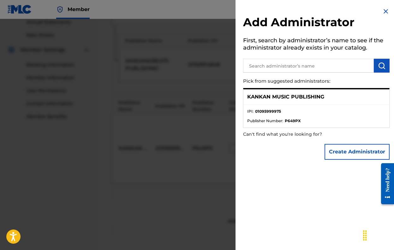
click at [272, 105] on ul "IPI : 01095999975 Publisher Number : P649PX" at bounding box center [316, 116] width 146 height 23
click at [218, 115] on div at bounding box center [197, 144] width 394 height 250
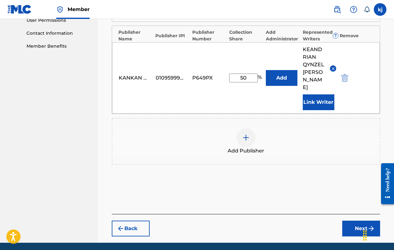
click at [363, 221] on button "Next" at bounding box center [361, 229] width 38 height 16
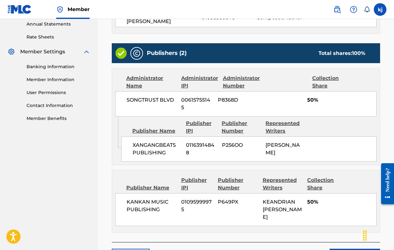
scroll to position [229, 0]
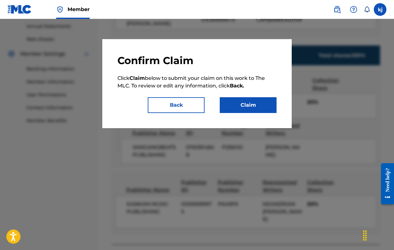
click at [245, 104] on button "Claim" at bounding box center [248, 105] width 57 height 16
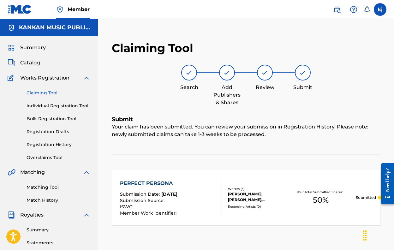
scroll to position [0, 0]
click at [47, 93] on link "Claiming Tool" at bounding box center [59, 93] width 64 height 7
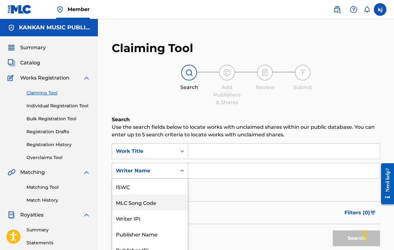
click at [170, 172] on div "MLC Song Code, 2 of 7. 7 results available. Use Up and Down to choose options, …" at bounding box center [150, 171] width 76 height 16
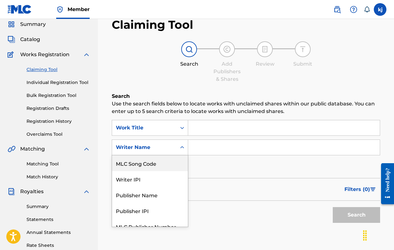
scroll to position [24, 0]
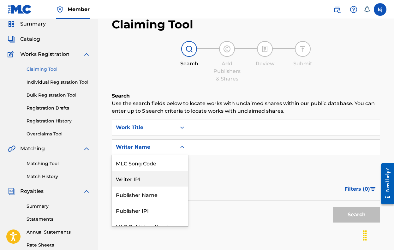
click at [170, 180] on div "Writer IPI" at bounding box center [150, 179] width 76 height 16
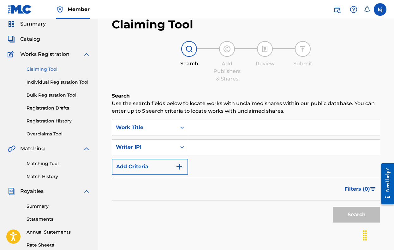
click at [201, 146] on input "Search Form" at bounding box center [283, 146] width 191 height 15
paste input "01095999975"
type input "01095999975"
click at [356, 215] on button "Search" at bounding box center [356, 215] width 47 height 16
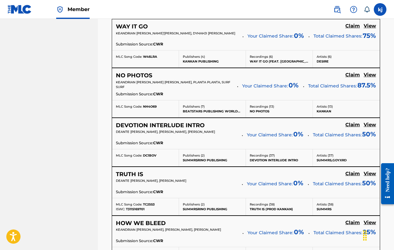
scroll to position [565, 0]
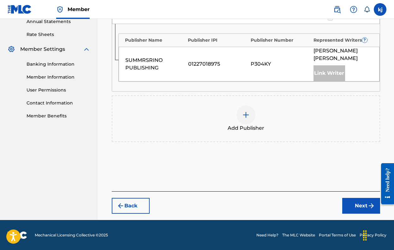
click at [239, 114] on div at bounding box center [245, 114] width 19 height 19
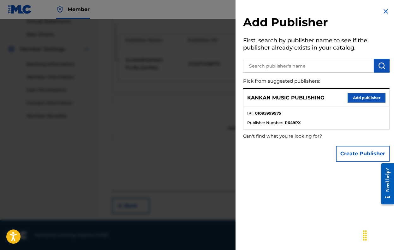
click at [362, 96] on button "Add publisher" at bounding box center [366, 97] width 38 height 9
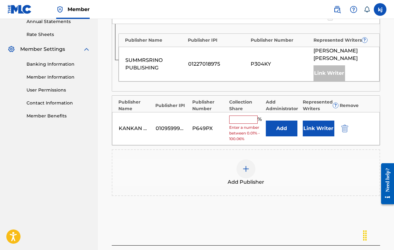
click at [242, 117] on input "text" at bounding box center [243, 119] width 28 height 8
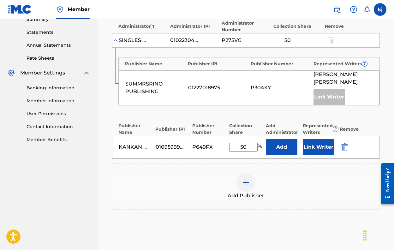
scroll to position [204, 0]
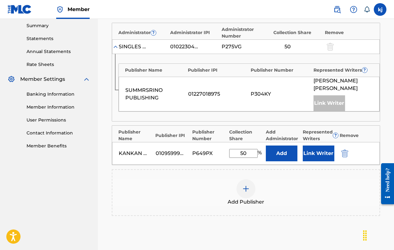
type input "50"
click at [276, 147] on button "Add" at bounding box center [282, 153] width 32 height 16
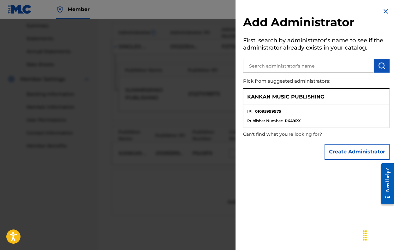
click at [201, 144] on div at bounding box center [197, 144] width 394 height 250
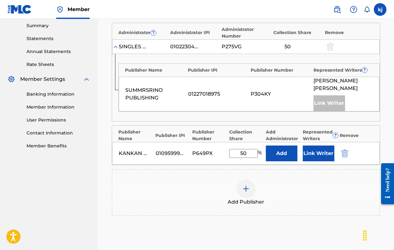
click at [317, 146] on button "Link Writer" at bounding box center [319, 153] width 32 height 16
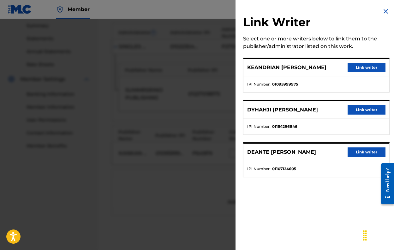
click at [362, 71] on button "Link writer" at bounding box center [366, 67] width 38 height 9
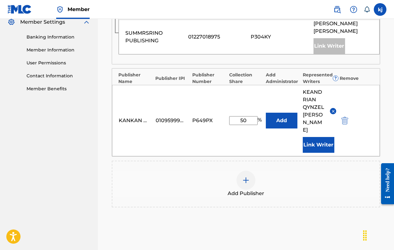
scroll to position [264, 0]
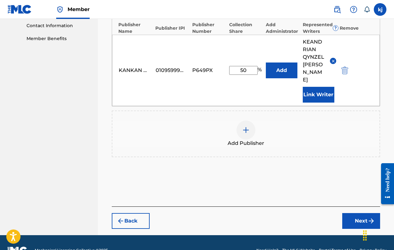
click at [351, 213] on button "Next" at bounding box center [361, 221] width 38 height 16
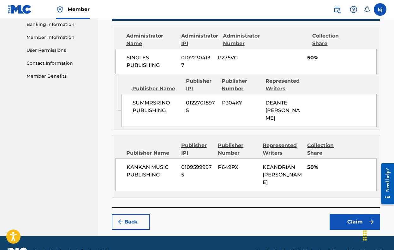
click at [351, 214] on button "Claim" at bounding box center [354, 222] width 50 height 16
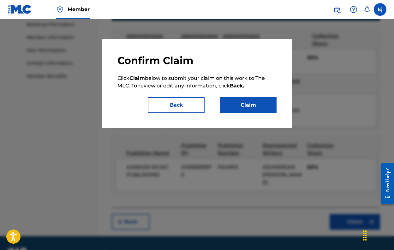
click at [253, 100] on button "Claim" at bounding box center [248, 105] width 57 height 16
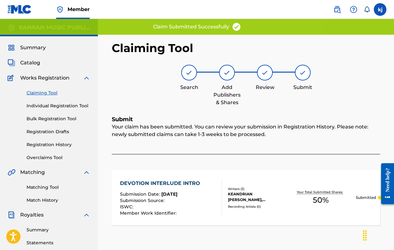
scroll to position [0, 0]
click at [35, 94] on link "Claiming Tool" at bounding box center [59, 93] width 64 height 7
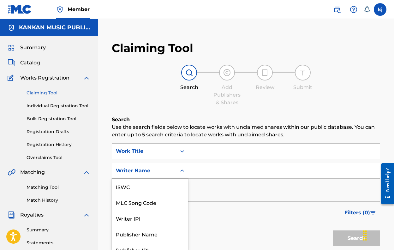
click at [173, 170] on div "Writer Name selected, 7 of 7. 7 results available. Use Up and Down to choose op…" at bounding box center [150, 171] width 76 height 16
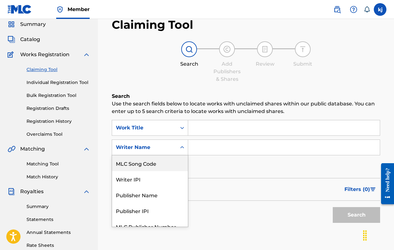
scroll to position [24, 0]
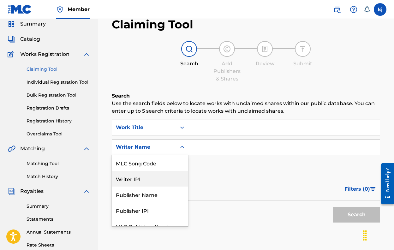
click at [167, 177] on div "Writer IPI" at bounding box center [150, 179] width 76 height 16
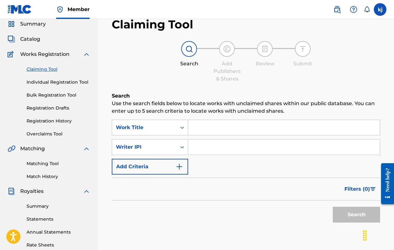
click at [209, 153] on input "Search Form" at bounding box center [283, 146] width 191 height 15
paste input "01095999975"
type input "01095999975"
click at [356, 215] on button "Search" at bounding box center [356, 215] width 47 height 16
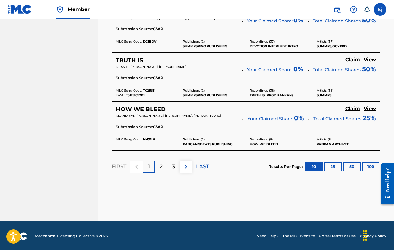
scroll to position [601, 0]
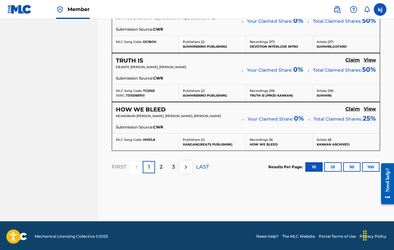
click at [165, 165] on div "2" at bounding box center [161, 167] width 12 height 12
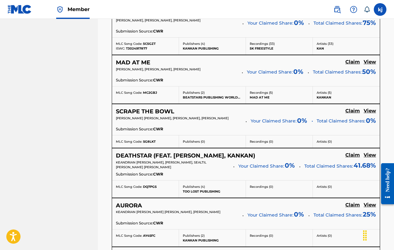
scroll to position [450, 0]
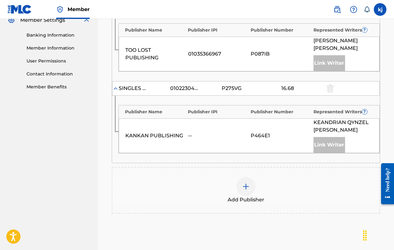
scroll to position [270, 0]
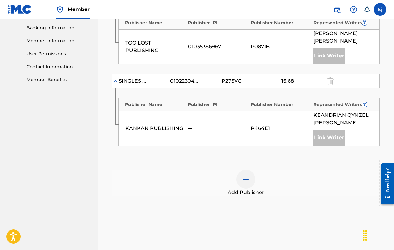
click at [258, 177] on div "Add Publisher" at bounding box center [245, 183] width 267 height 27
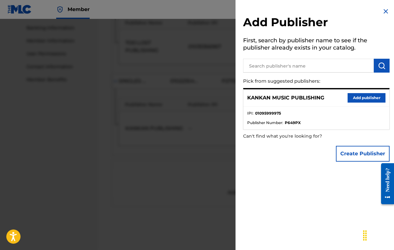
click at [335, 107] on ul "IPI : 01095999975 Publisher Number : P649PX" at bounding box center [316, 118] width 146 height 23
click at [350, 97] on button "Add publisher" at bounding box center [366, 97] width 38 height 9
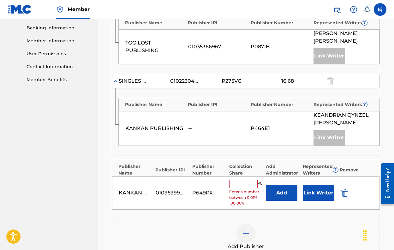
click at [251, 180] on input "text" at bounding box center [243, 184] width 28 height 8
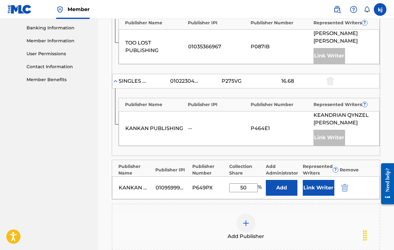
type input "50"
click at [310, 180] on button "Link Writer" at bounding box center [319, 188] width 32 height 16
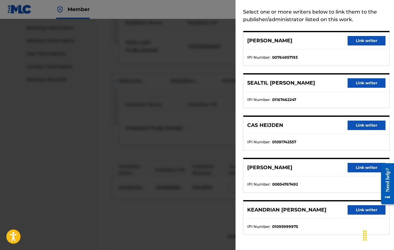
scroll to position [27, 0]
click at [364, 210] on button "Link writer" at bounding box center [366, 209] width 38 height 9
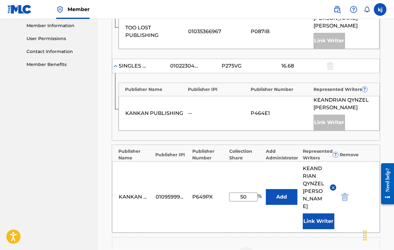
scroll to position [288, 0]
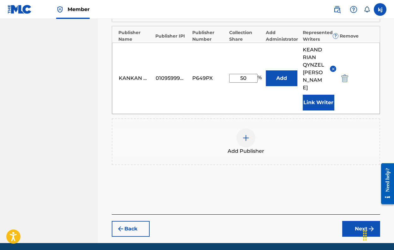
click at [356, 221] on button "Next" at bounding box center [361, 229] width 38 height 16
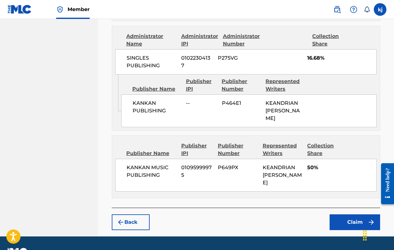
scroll to position [412, 0]
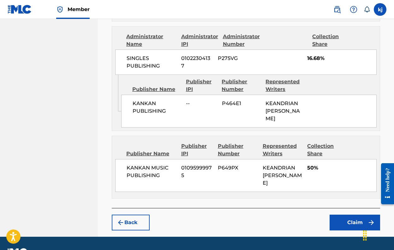
click at [357, 215] on button "Claim" at bounding box center [354, 223] width 50 height 16
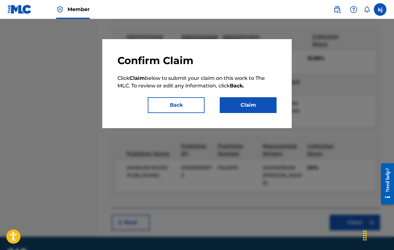
click at [171, 97] on div "Confirm Claim Click Claim below to submit your claim on this work to The MLC. T…" at bounding box center [196, 83] width 159 height 59
click at [172, 103] on button "Back" at bounding box center [176, 105] width 57 height 16
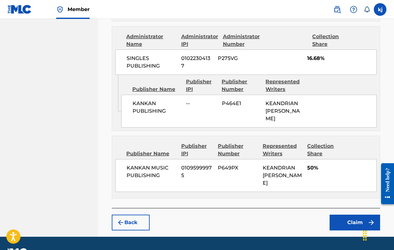
click at [337, 215] on button "Claim" at bounding box center [354, 223] width 50 height 16
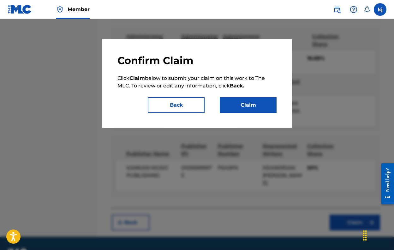
click at [253, 100] on button "Claim" at bounding box center [248, 105] width 57 height 16
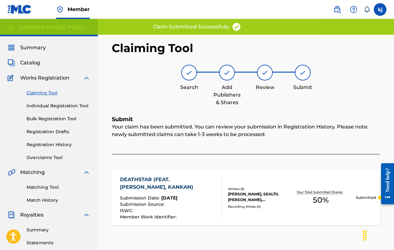
scroll to position [0, 0]
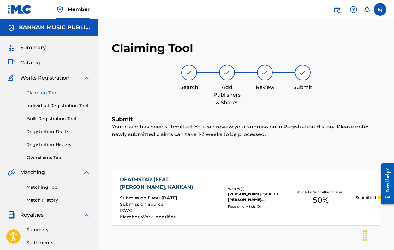
click at [50, 91] on link "Claiming Tool" at bounding box center [59, 93] width 64 height 7
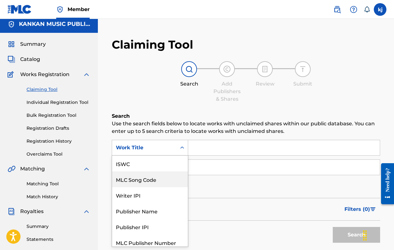
click at [152, 156] on div "MLC Song Code, 2 of 7. 7 results available. Use Up and Down to choose options, …" at bounding box center [150, 148] width 76 height 16
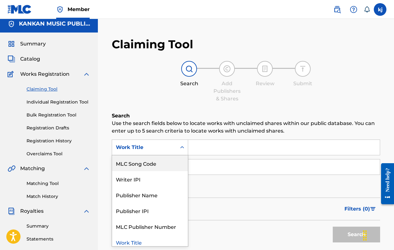
scroll to position [4, 0]
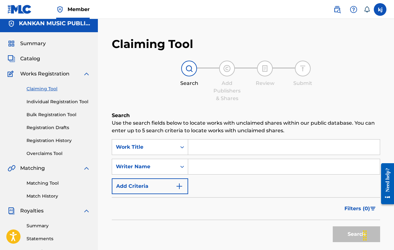
click at [173, 114] on h6 "Search" at bounding box center [246, 116] width 268 height 8
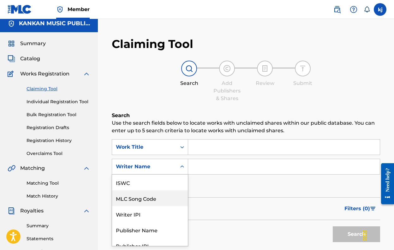
click at [168, 169] on div "MLC Song Code, 2 of 7. 7 results available. Use Up and Down to choose options, …" at bounding box center [150, 167] width 76 height 16
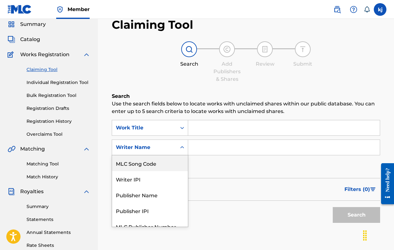
scroll to position [24, 0]
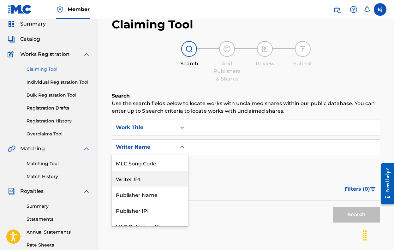
click at [164, 181] on div "Writer IPI" at bounding box center [150, 179] width 76 height 16
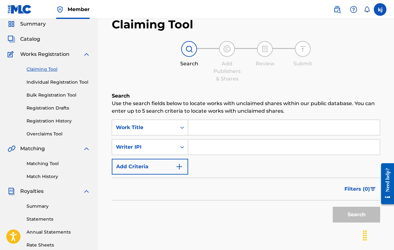
click at [195, 153] on input "Search Form" at bounding box center [283, 146] width 191 height 15
paste input "01095999975"
type input "01095999975"
click at [376, 211] on button "Search" at bounding box center [356, 215] width 47 height 16
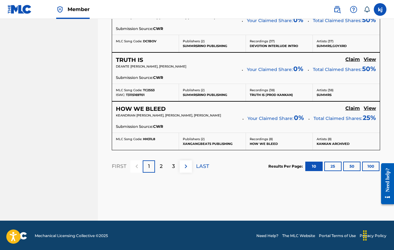
scroll to position [601, 0]
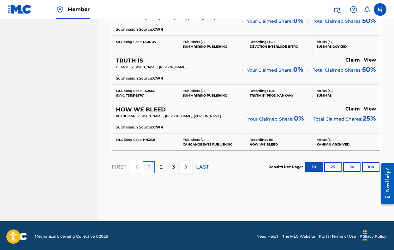
click at [169, 168] on div "3" at bounding box center [173, 167] width 12 height 12
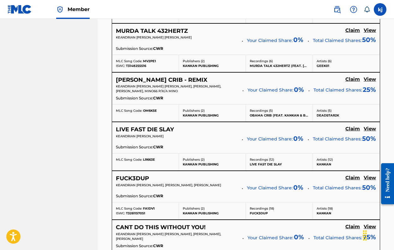
scroll to position [432, 0]
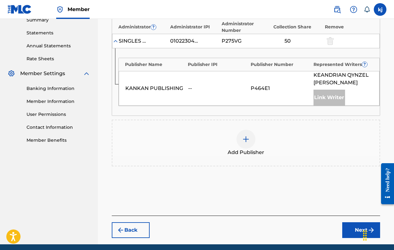
scroll to position [211, 0]
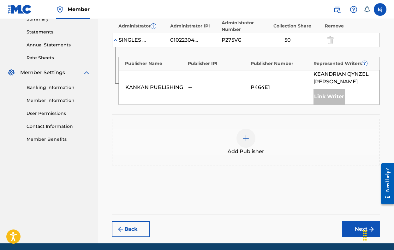
click at [250, 140] on div at bounding box center [245, 138] width 19 height 19
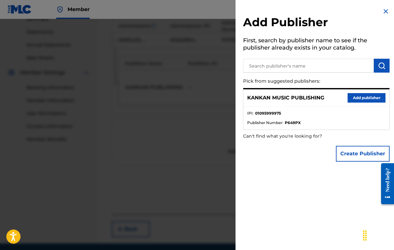
click at [230, 120] on div at bounding box center [197, 144] width 394 height 250
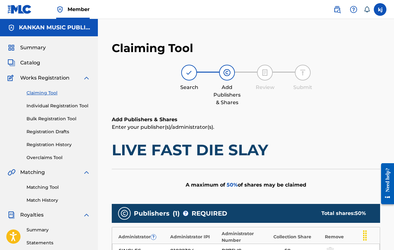
scroll to position [0, 0]
click at [32, 65] on span "Catalog" at bounding box center [30, 63] width 20 height 8
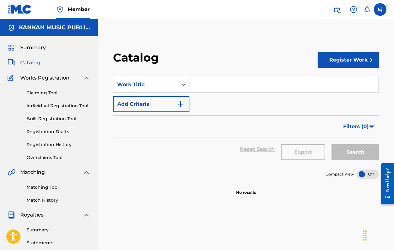
click at [54, 146] on link "Registration History" at bounding box center [59, 144] width 64 height 7
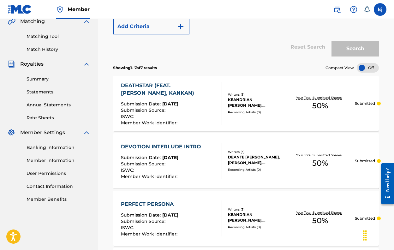
scroll to position [144, 0]
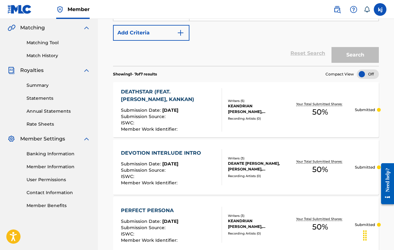
click at [367, 73] on div at bounding box center [367, 73] width 22 height 9
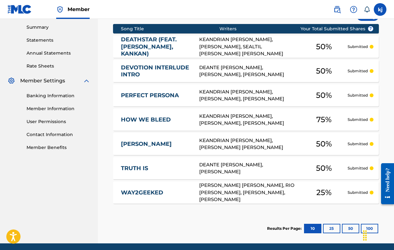
scroll to position [199, 0]
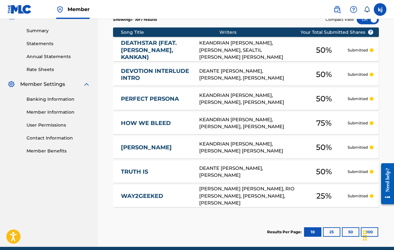
click at [326, 230] on button "25" at bounding box center [331, 231] width 17 height 9
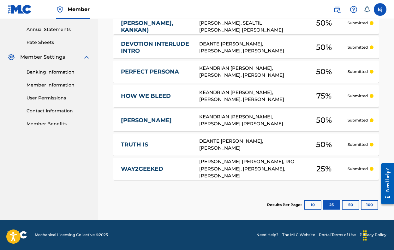
click at [315, 209] on button "10" at bounding box center [312, 204] width 17 height 9
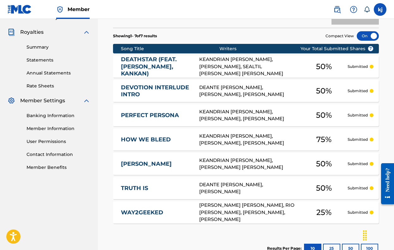
scroll to position [183, 0]
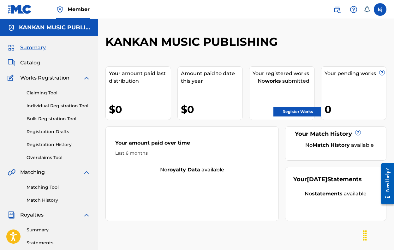
click at [41, 91] on link "Claiming Tool" at bounding box center [59, 93] width 64 height 7
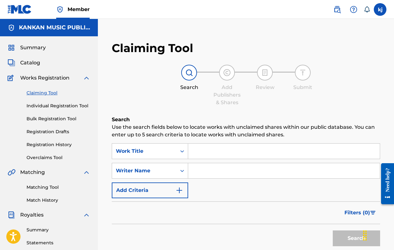
click at [33, 63] on span "Catalog" at bounding box center [30, 63] width 20 height 8
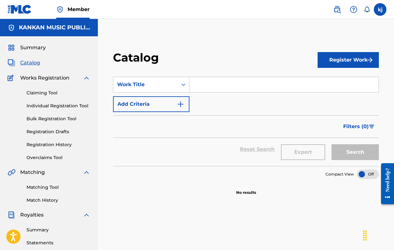
click at [217, 85] on input "Search Form" at bounding box center [283, 84] width 189 height 15
click at [358, 57] on button "Register Work" at bounding box center [347, 60] width 61 height 16
click at [347, 75] on link "Individual" at bounding box center [347, 80] width 61 height 15
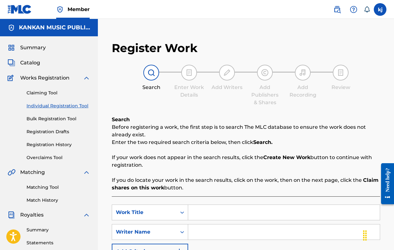
click at [48, 93] on link "Claiming Tool" at bounding box center [59, 93] width 64 height 7
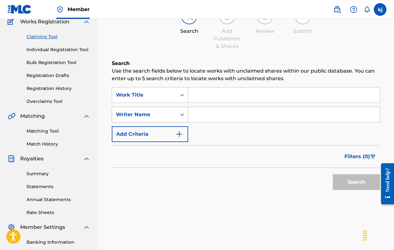
scroll to position [57, 0]
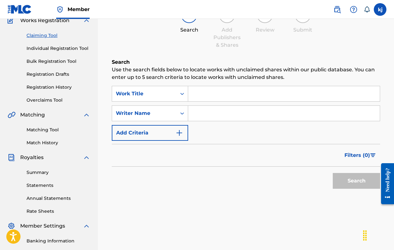
click at [202, 94] on input "Search Form" at bounding box center [283, 93] width 191 height 15
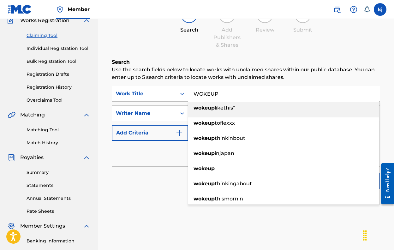
type input "WOKEUP"
click at [124, 164] on div "Filters ( 0 )" at bounding box center [246, 155] width 268 height 23
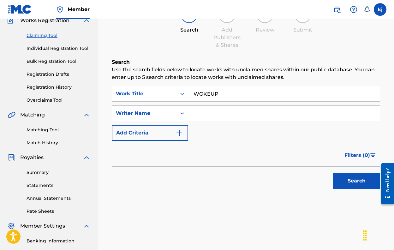
click at [206, 115] on input "Search Form" at bounding box center [283, 113] width 191 height 15
type input "[PERSON_NAME]"
click at [356, 181] on button "Search" at bounding box center [356, 181] width 47 height 16
click at [248, 113] on input "[PERSON_NAME]" at bounding box center [283, 113] width 191 height 15
click at [71, 47] on link "Individual Registration Tool" at bounding box center [59, 48] width 64 height 7
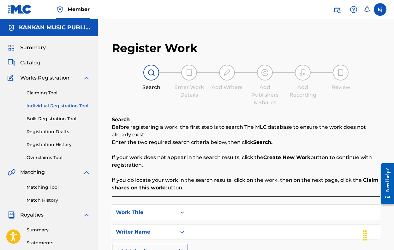
click at [193, 219] on input "Search Form" at bounding box center [283, 212] width 191 height 15
type input "WOKEUP"
click at [214, 235] on input "Search Form" at bounding box center [283, 231] width 191 height 15
type input "[PERSON_NAME]"
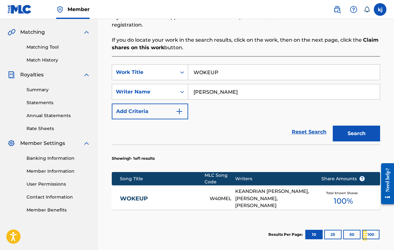
scroll to position [143, 0]
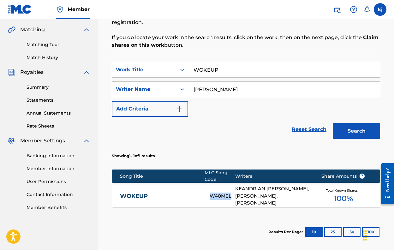
drag, startPoint x: 210, startPoint y: 193, endPoint x: 229, endPoint y: 195, distance: 19.0
click at [229, 195] on div "W40MEL" at bounding box center [222, 195] width 26 height 7
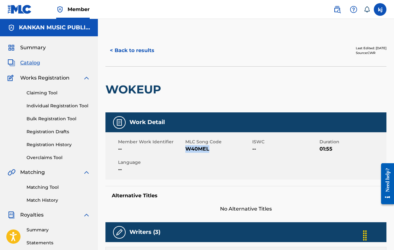
drag, startPoint x: 186, startPoint y: 149, endPoint x: 209, endPoint y: 151, distance: 24.1
click at [209, 151] on span "W40MEL" at bounding box center [218, 149] width 66 height 8
copy span "W40MEL"
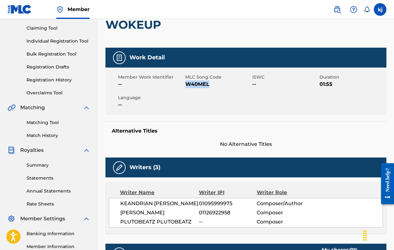
scroll to position [74, 0]
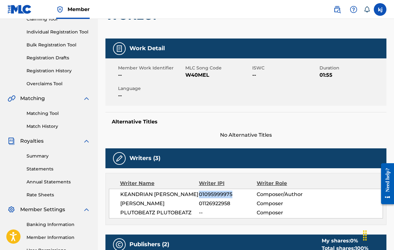
drag, startPoint x: 199, startPoint y: 194, endPoint x: 235, endPoint y: 192, distance: 35.7
click at [235, 192] on span "01095999975" at bounding box center [228, 195] width 58 height 8
copy span "01095999975"
